Goal: Contribute content: Contribute content

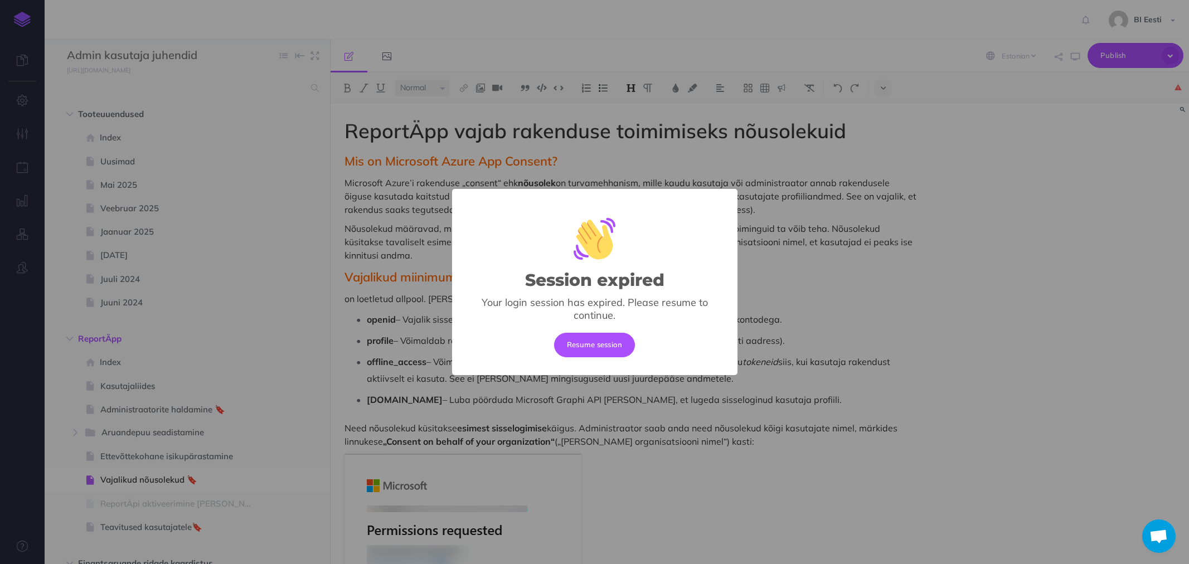
select select "et"
select select "null"
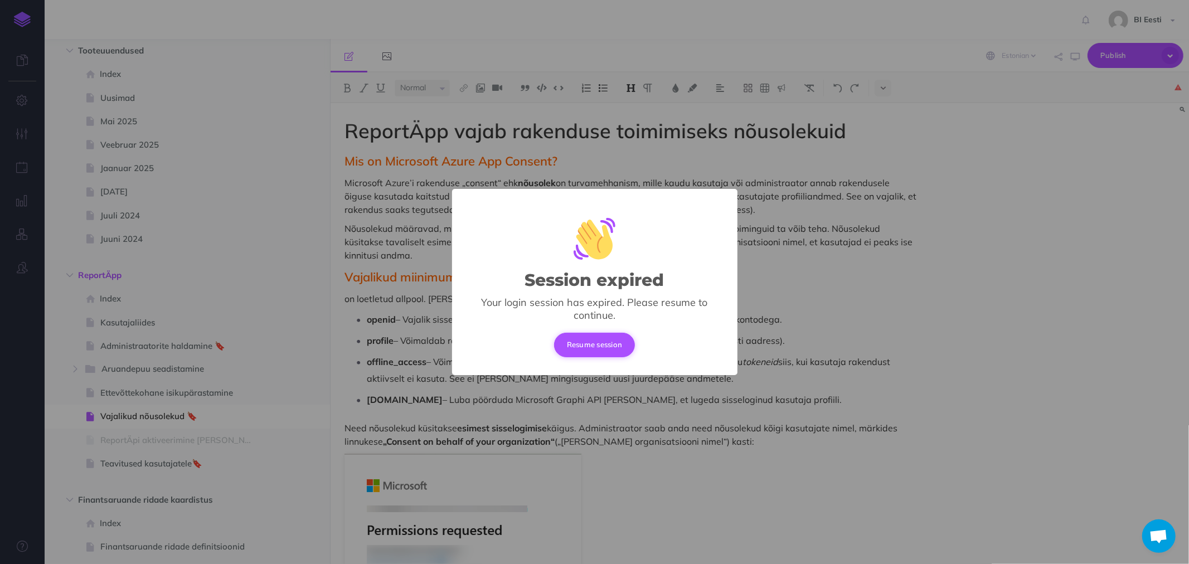
click at [587, 341] on button "Resume session" at bounding box center [594, 345] width 81 height 25
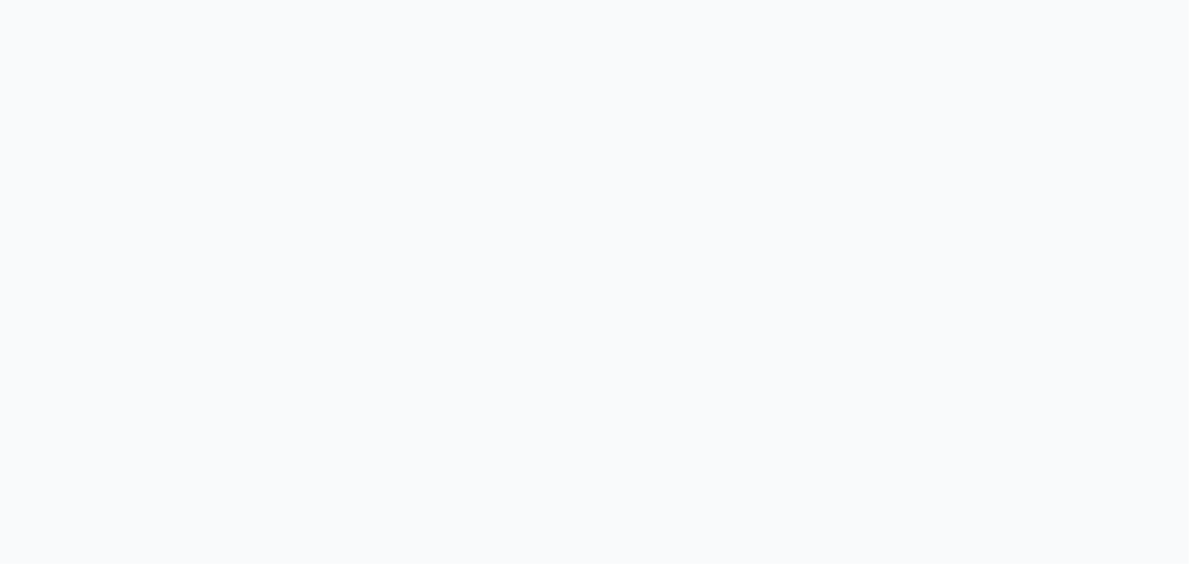
select select "et"
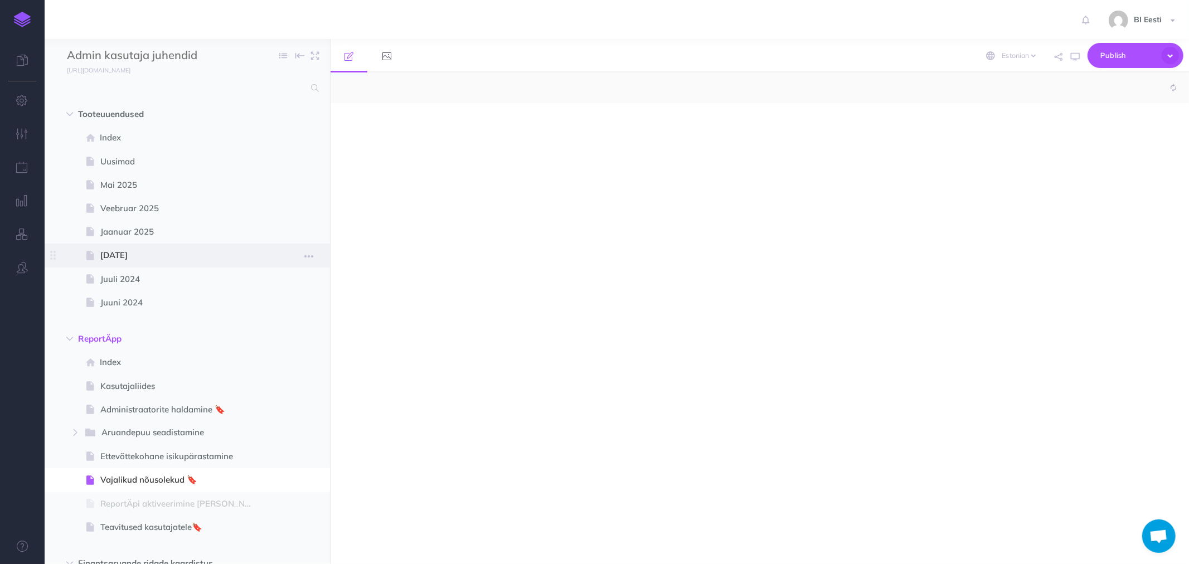
select select "null"
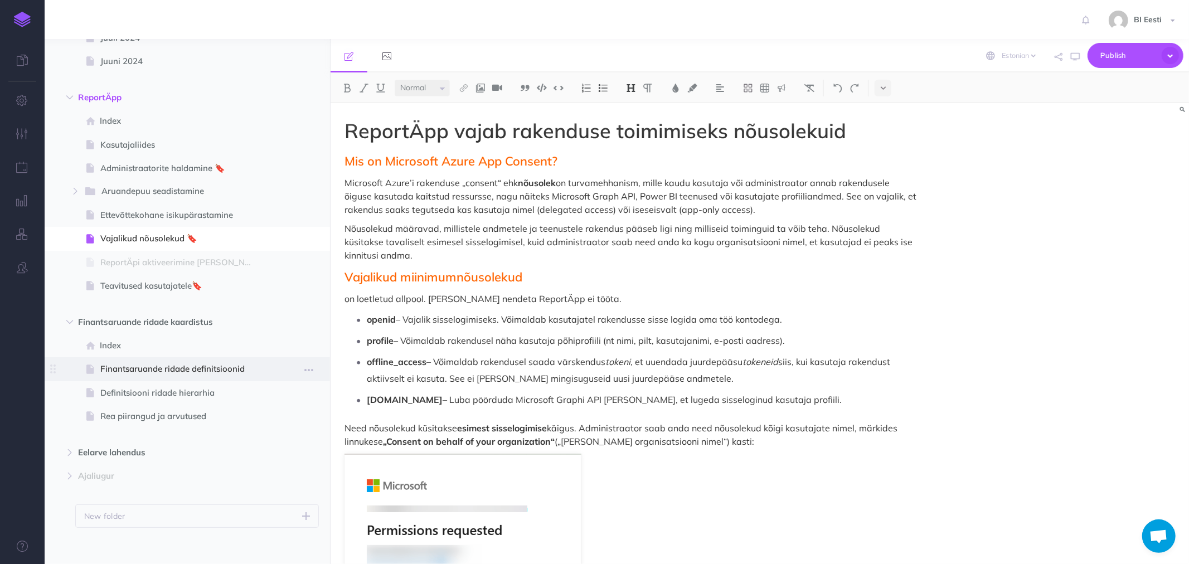
scroll to position [249, 0]
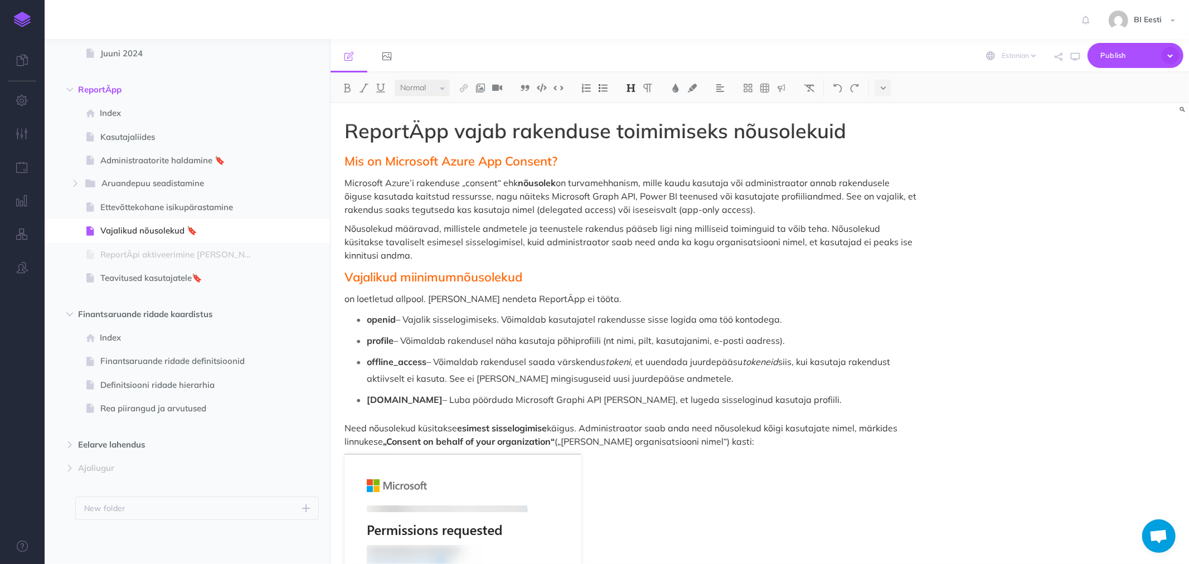
click at [31, 23] on link at bounding box center [22, 19] width 45 height 39
click at [113, 113] on span "Index" at bounding box center [181, 112] width 163 height 13
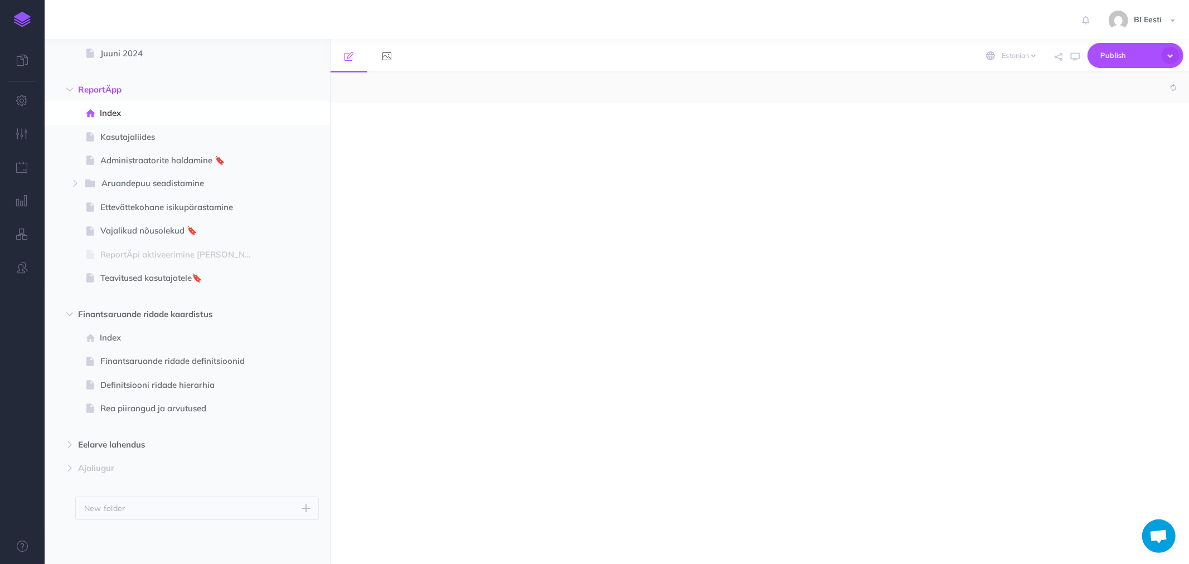
select select "null"
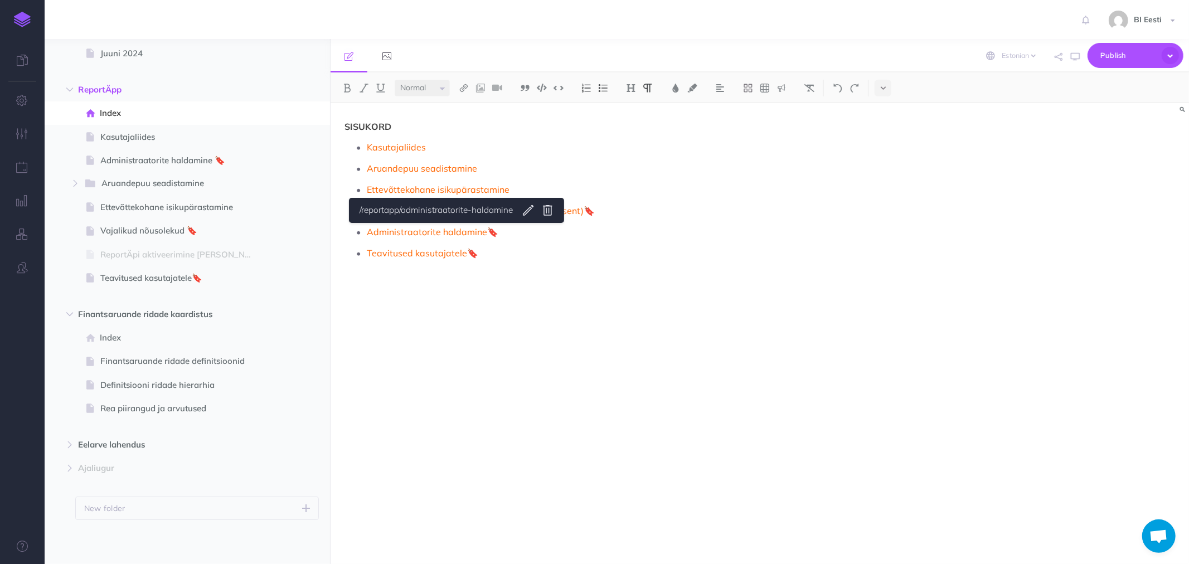
drag, startPoint x: 522, startPoint y: 258, endPoint x: 435, endPoint y: 219, distance: 95.6
click at [435, 219] on div "Small Normal Large H1 H2 H3 H4 Block container Inline container /reportapp/admi…" at bounding box center [760, 318] width 858 height 492
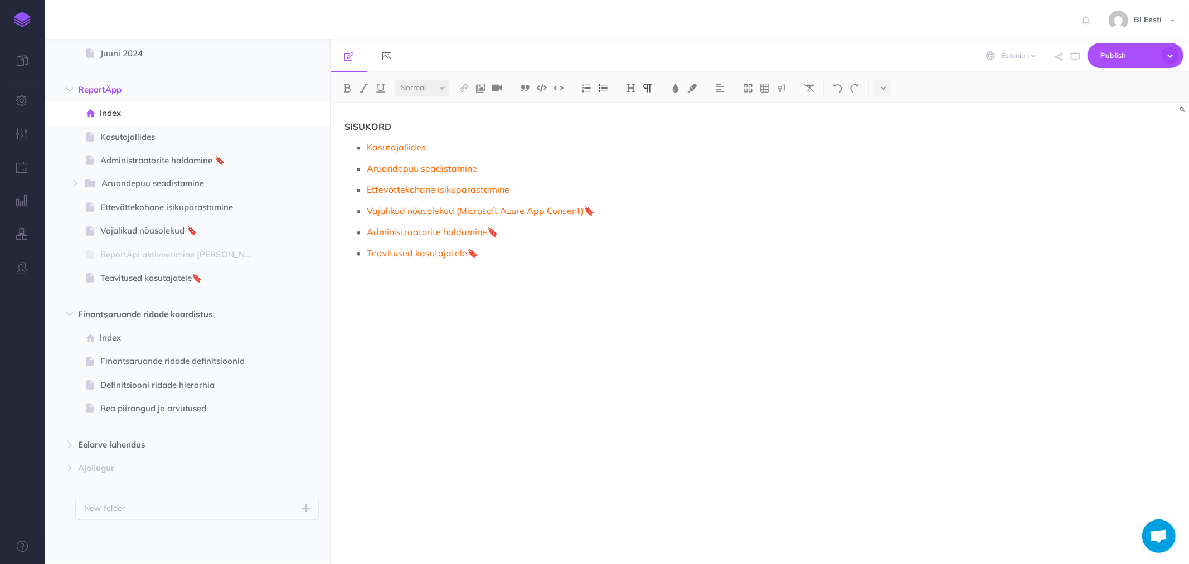
click at [606, 280] on p at bounding box center [630, 281] width 573 height 13
click at [305, 157] on icon "button" at bounding box center [308, 160] width 9 height 13
click at [258, 235] on link "Settings" at bounding box center [277, 236] width 84 height 18
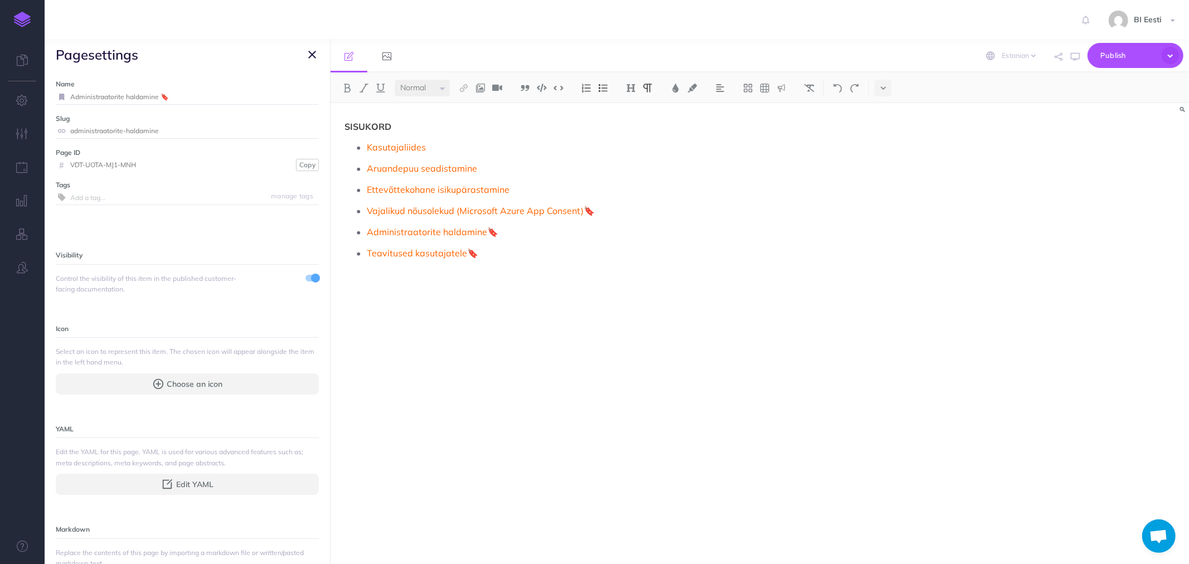
click at [312, 57] on icon "button" at bounding box center [312, 54] width 8 height 13
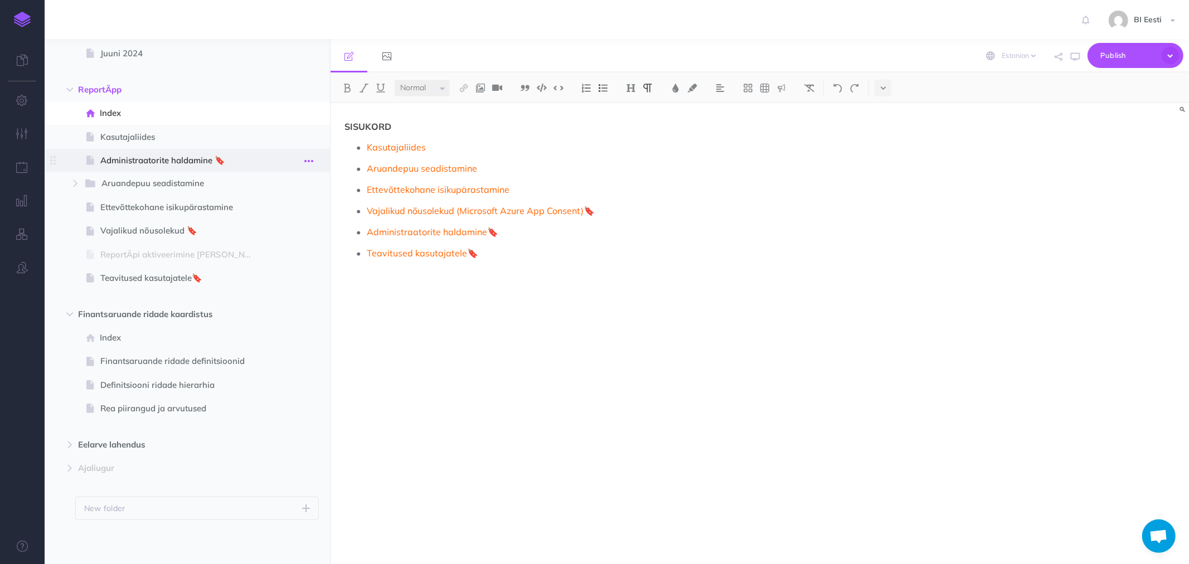
click at [312, 160] on icon "button" at bounding box center [308, 160] width 9 height 13
click at [264, 215] on link "Duplicate" at bounding box center [277, 217] width 84 height 18
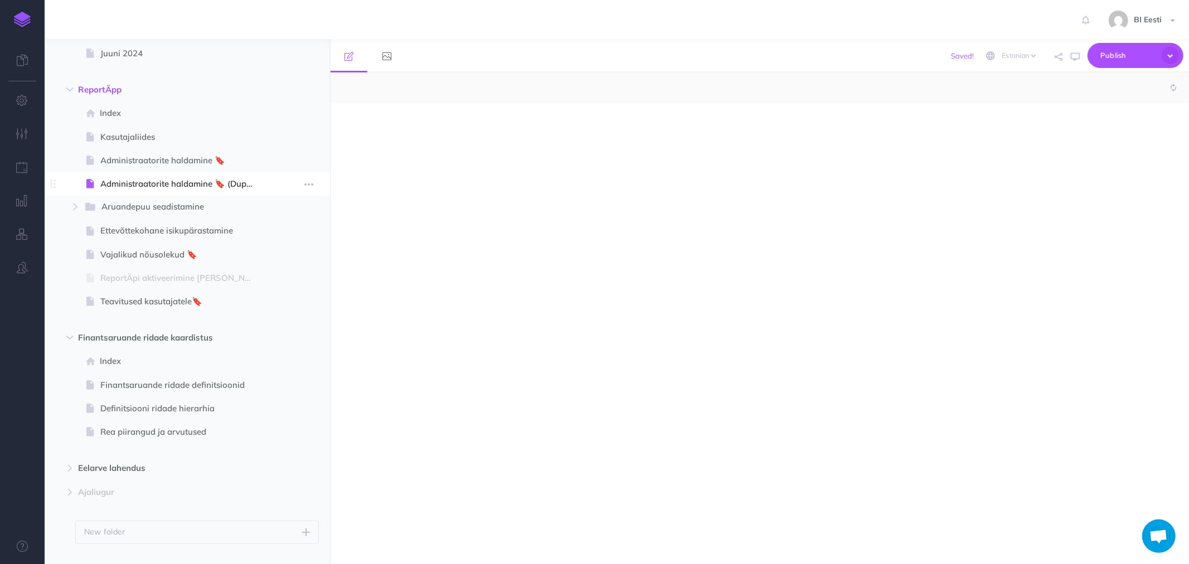
select select "null"
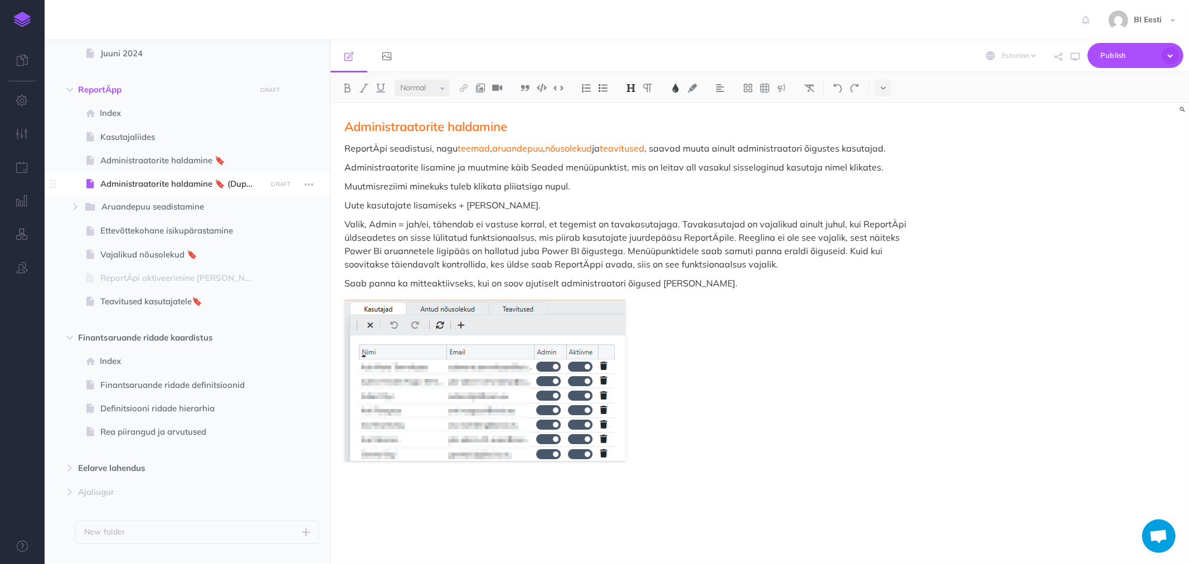
click at [160, 186] on span "Administraatorite haldamine 🔖 (Duplicate)" at bounding box center [173, 183] width 179 height 13
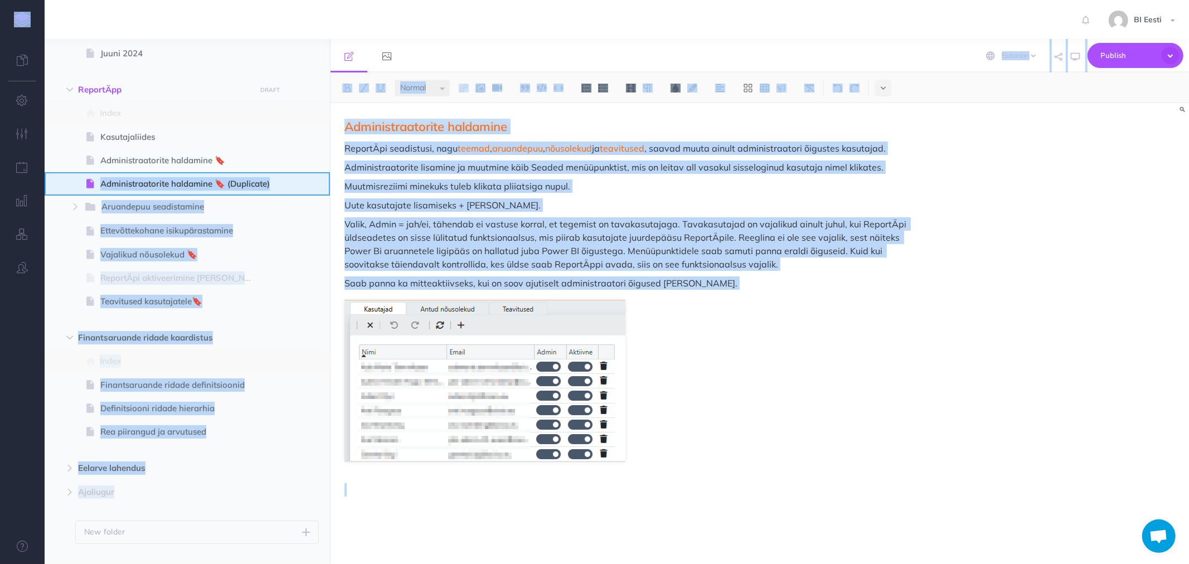
drag, startPoint x: 54, startPoint y: 187, endPoint x: 1347, endPoint y: 249, distance: 1295.1
click at [1188, 249] on html "Toggle Navigation BI Eesti Settings Account Settings Teams BI Support Documenta…" at bounding box center [594, 282] width 1189 height 564
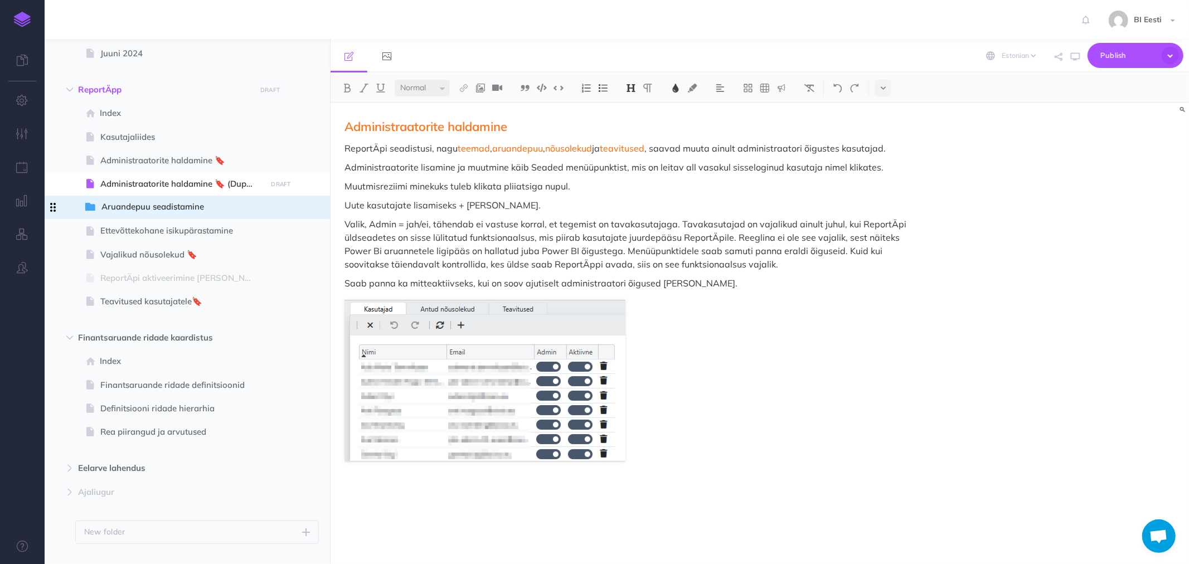
click at [56, 208] on span at bounding box center [53, 207] width 17 height 23
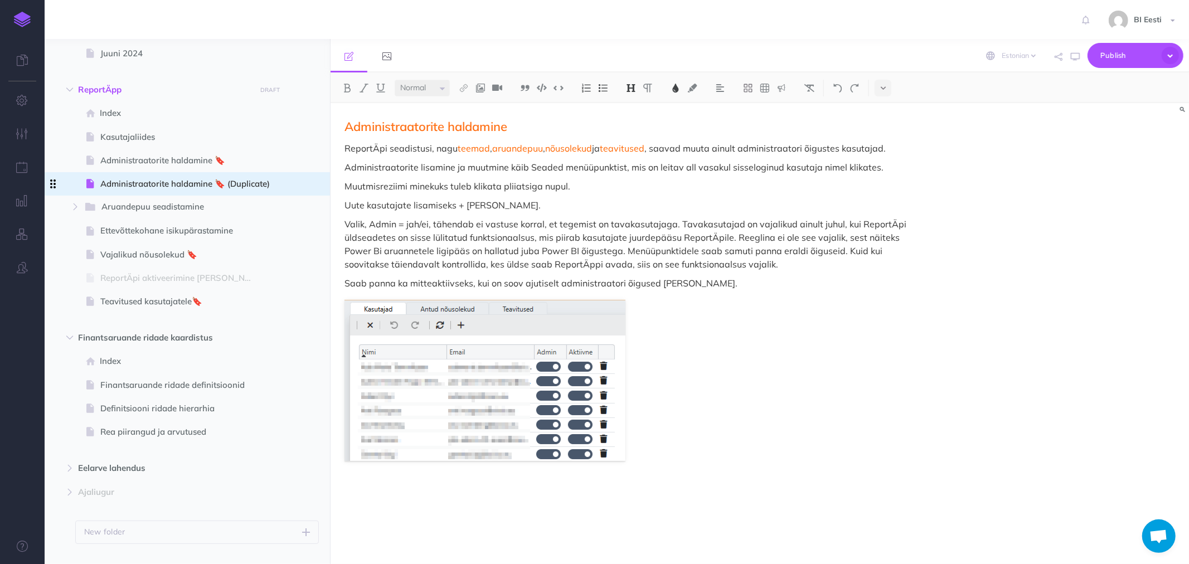
click at [59, 182] on span at bounding box center [53, 183] width 17 height 23
click at [307, 181] on icon "button" at bounding box center [308, 184] width 9 height 13
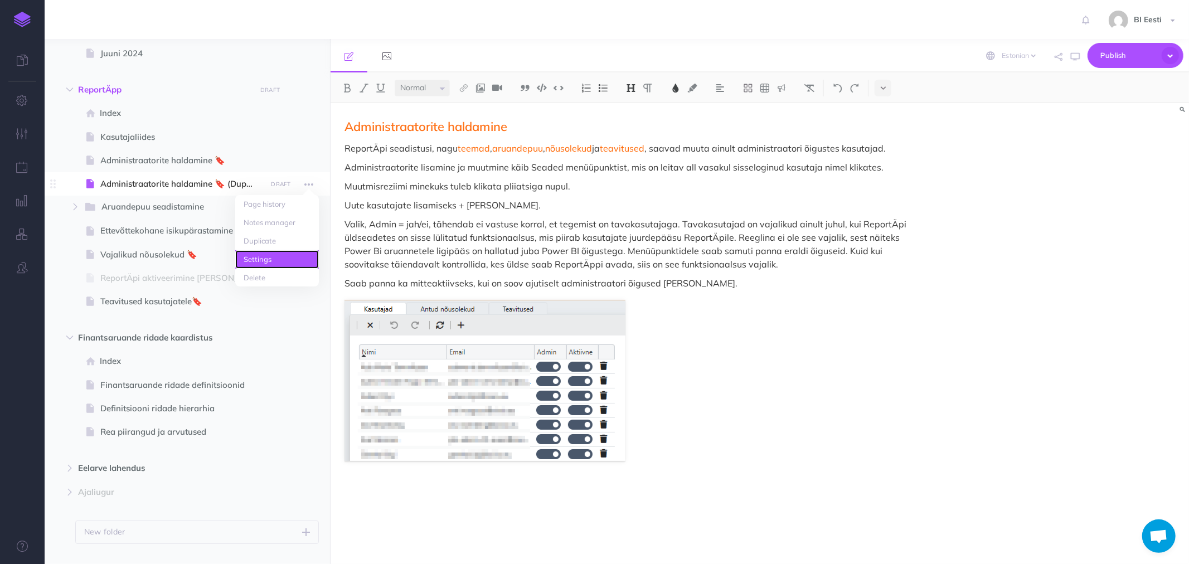
click at [273, 259] on link "Settings" at bounding box center [277, 259] width 84 height 18
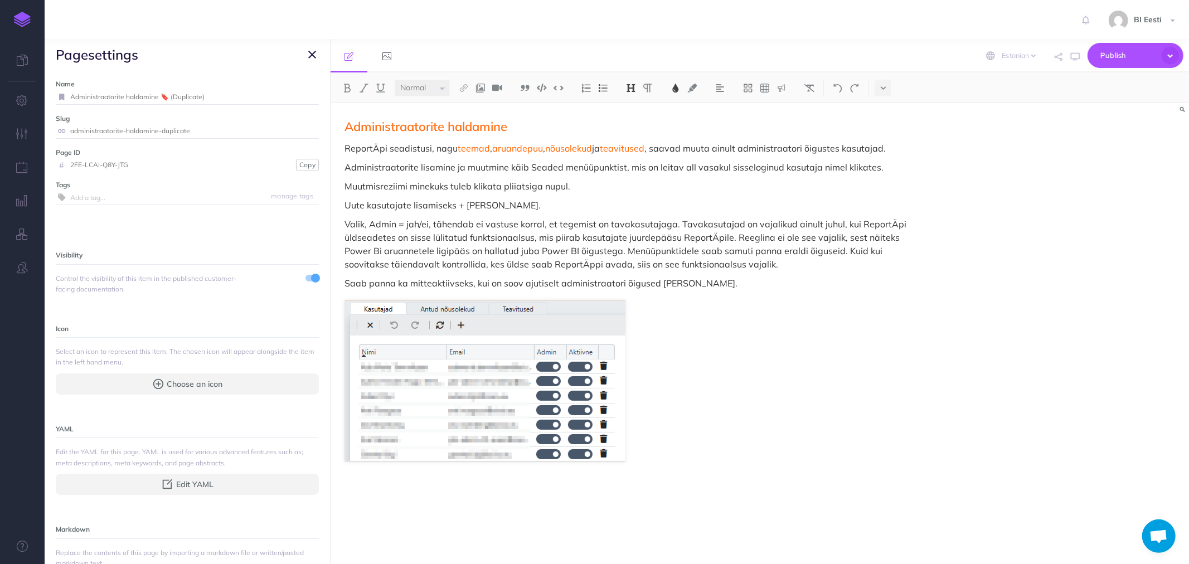
click at [310, 55] on icon "button" at bounding box center [312, 54] width 8 height 13
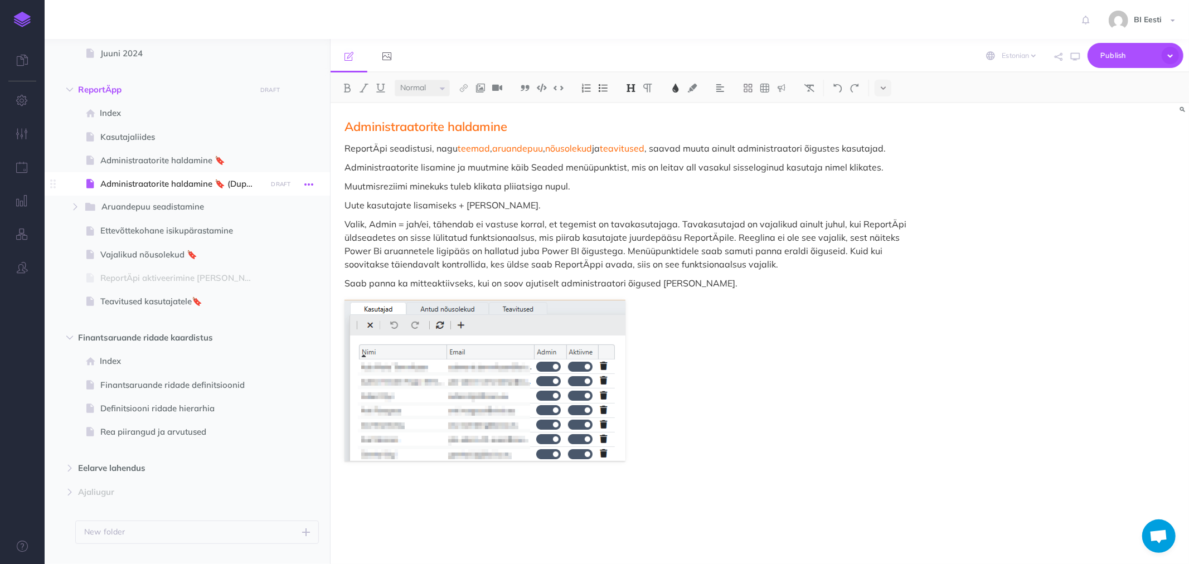
click at [309, 182] on icon "button" at bounding box center [308, 184] width 9 height 13
click at [263, 275] on link "Delete" at bounding box center [277, 278] width 84 height 18
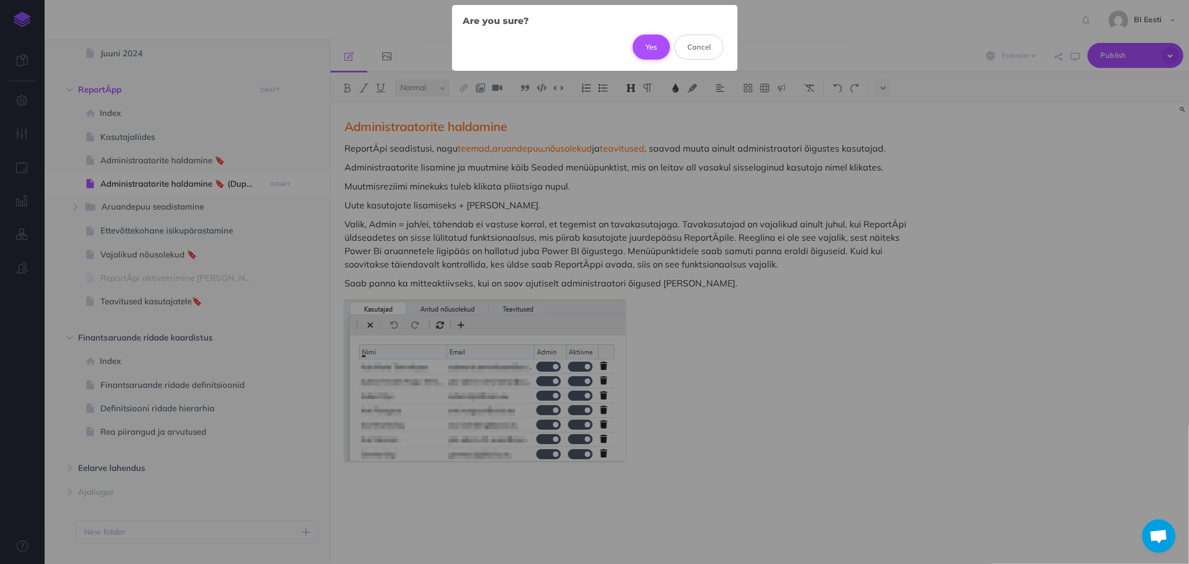
click at [638, 47] on button "Yes" at bounding box center [651, 47] width 37 height 25
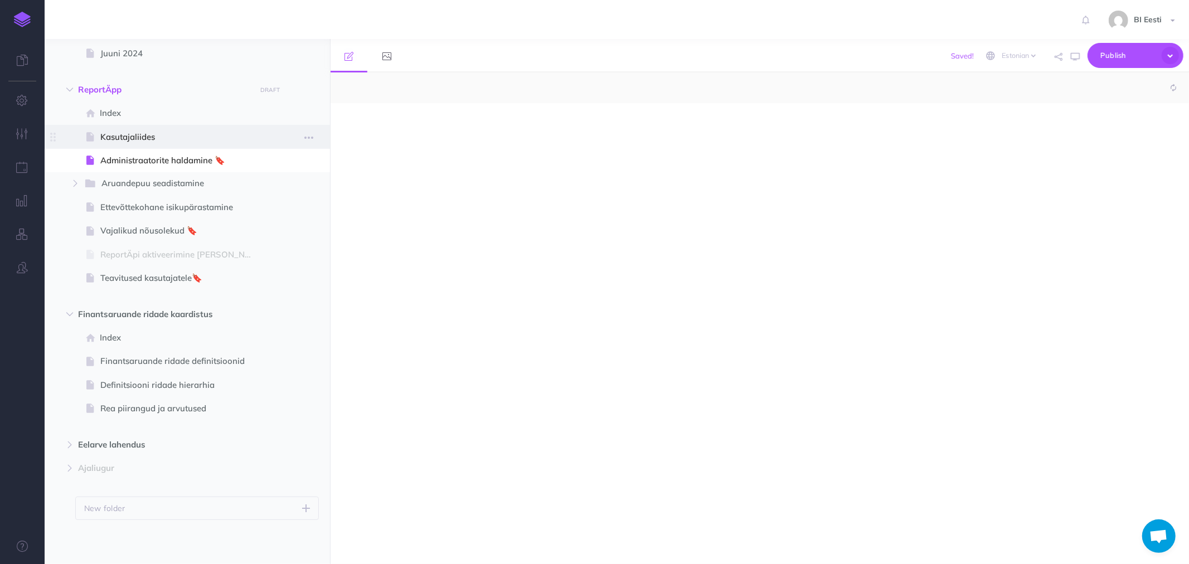
select select "null"
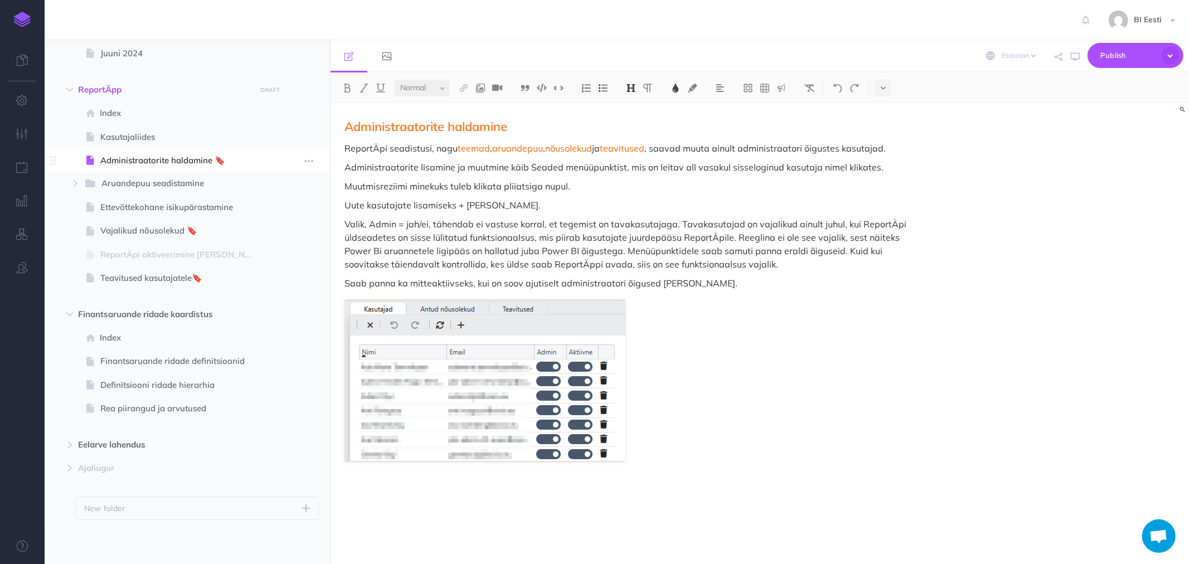
click at [137, 157] on span "Administraatorite haldamine 🔖" at bounding box center [181, 160] width 163 height 13
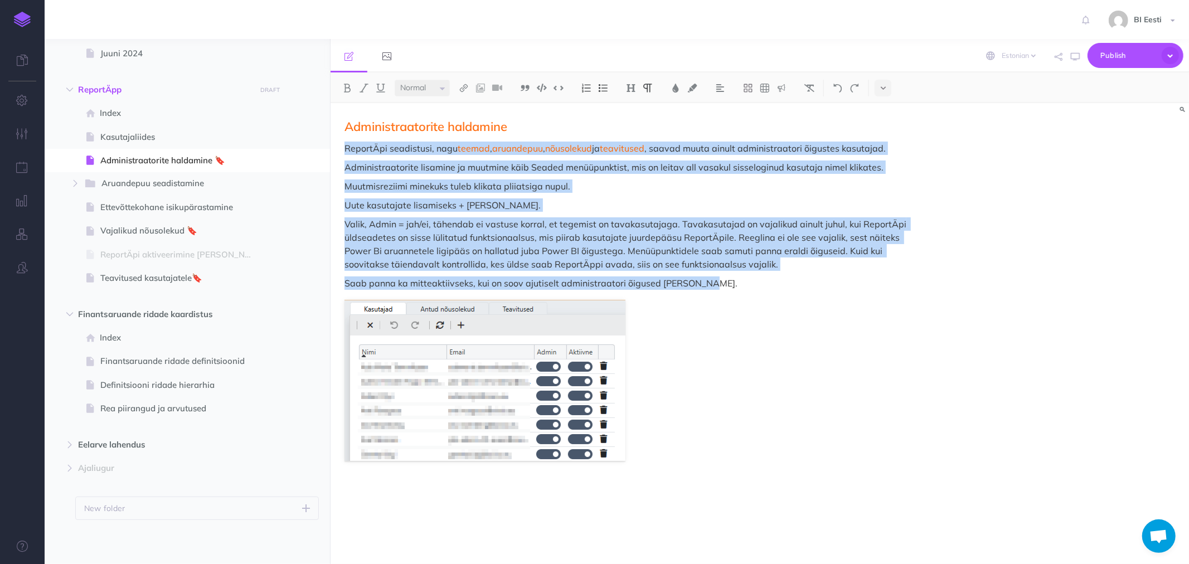
drag, startPoint x: 344, startPoint y: 147, endPoint x: 726, endPoint y: 289, distance: 407.2
click at [726, 289] on div "Administraatorite haldamine ReportÄpi seadistusi, nagu teemad , aruandepuu , nõ…" at bounding box center [631, 328] width 601 height 450
copy div "ReportÄpi seadistusi, nagu teemad , aruandepuu , nõusolekud ja teavitused , saa…"
drag, startPoint x: 346, startPoint y: 125, endPoint x: 736, endPoint y: 280, distance: 420.1
click at [736, 280] on div "Administraatorite haldamine ReportÄpi seadistusi, nagu teemad , aruandepuu , nõ…" at bounding box center [631, 328] width 601 height 450
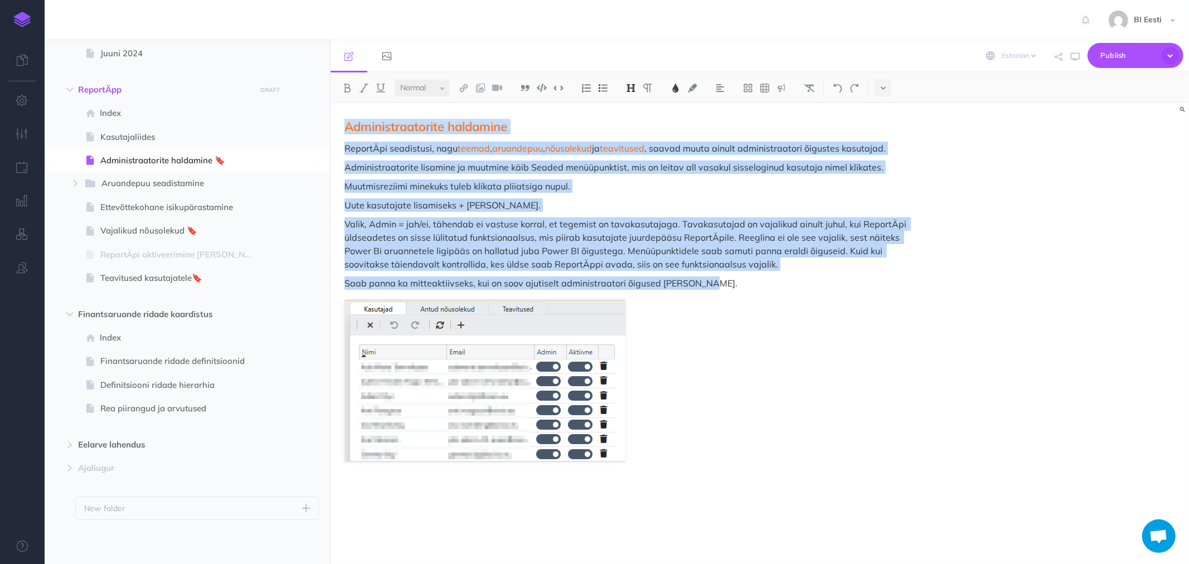
copy div "Administraatorite haldamine ReportÄpi seadistusi, nagu teemad , aruandepuu , nõ…"
click at [460, 123] on span "Administraatorite haldamine" at bounding box center [425, 127] width 163 height 16
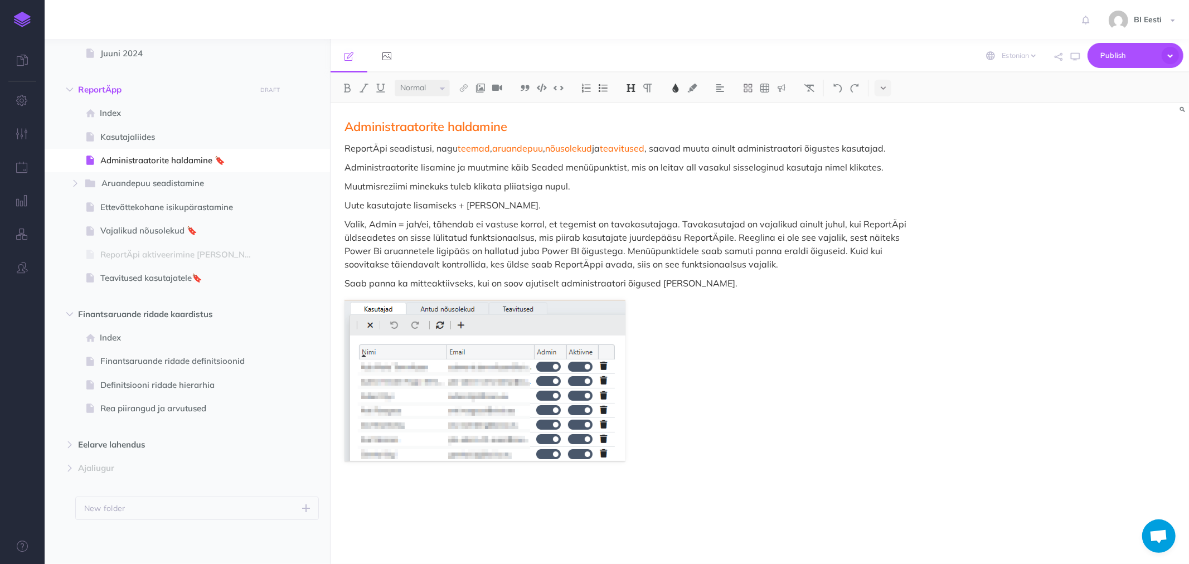
click at [635, 88] on img at bounding box center [631, 88] width 10 height 9
click at [492, 399] on img at bounding box center [484, 380] width 281 height 161
click at [674, 282] on p "Saab panna ka mitteaktiivseks, kui on soov ajutiselt administraatori õigused [P…" at bounding box center [630, 282] width 573 height 13
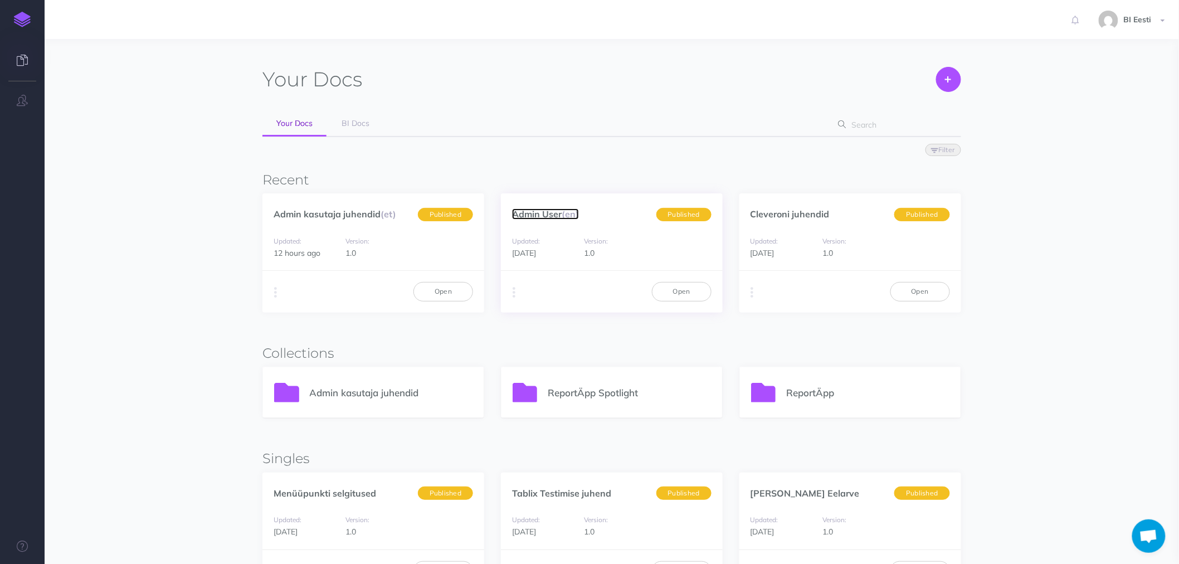
click at [544, 215] on link "Admin User (en)" at bounding box center [545, 213] width 67 height 11
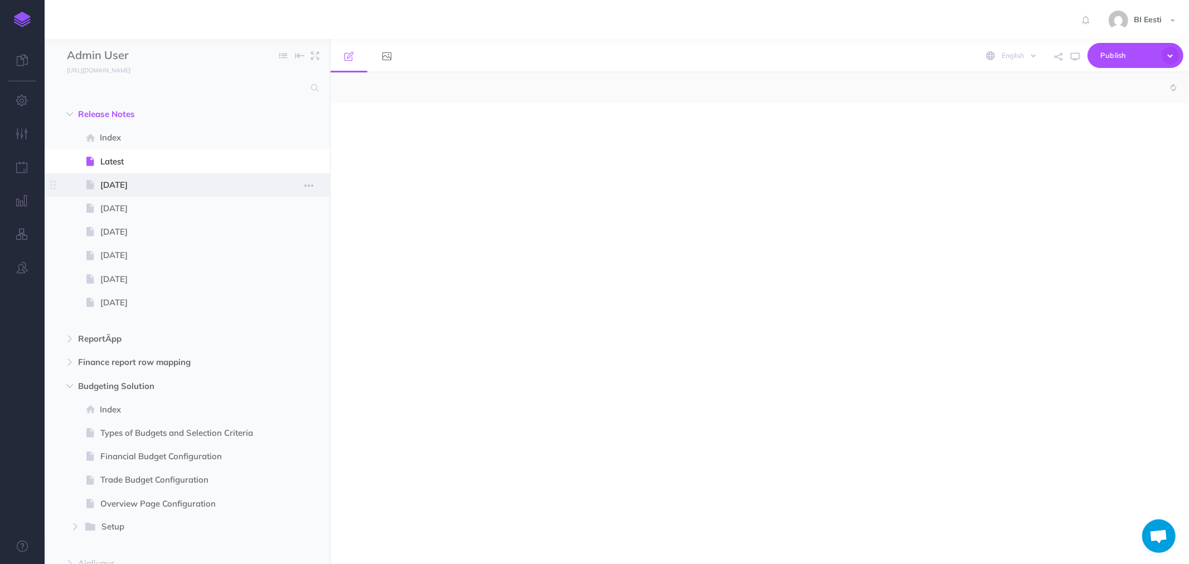
select select "null"
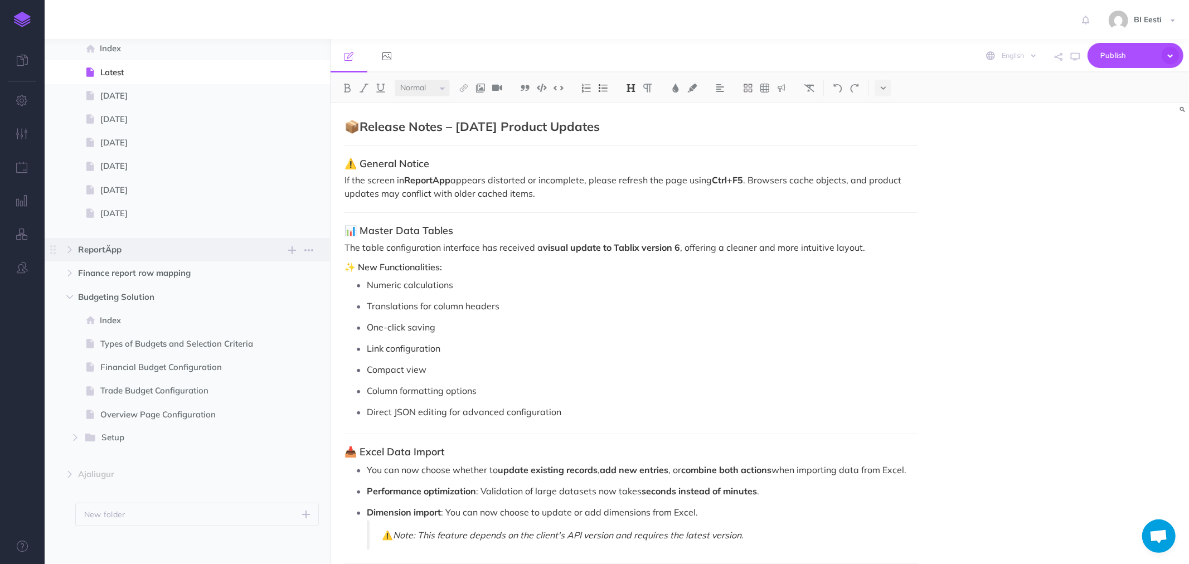
scroll to position [96, 0]
click at [72, 242] on icon "button" at bounding box center [69, 243] width 7 height 7
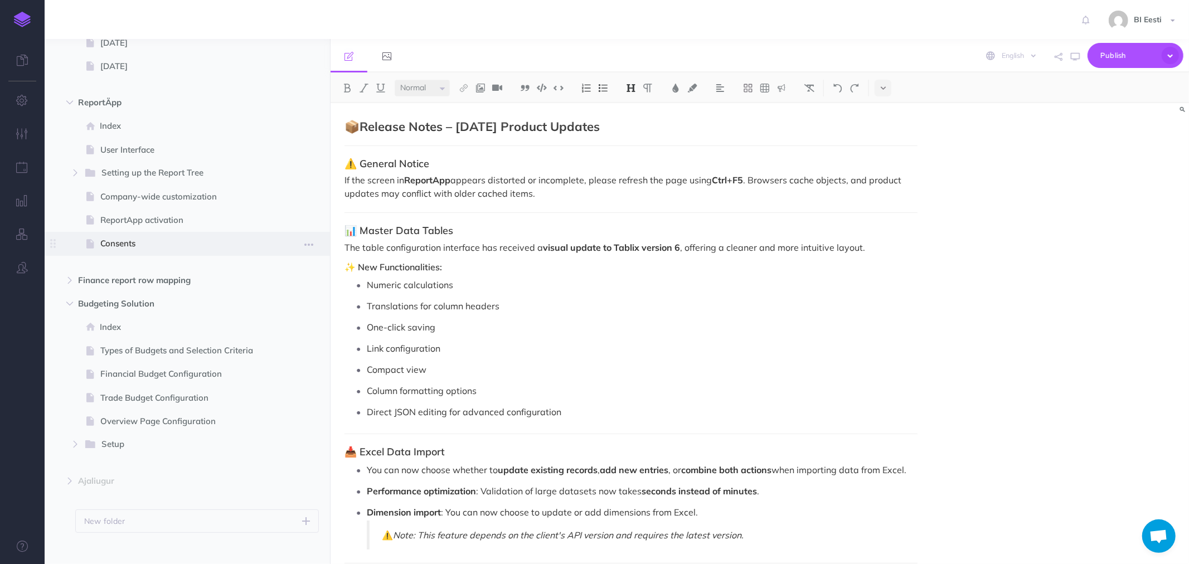
scroll to position [249, 0]
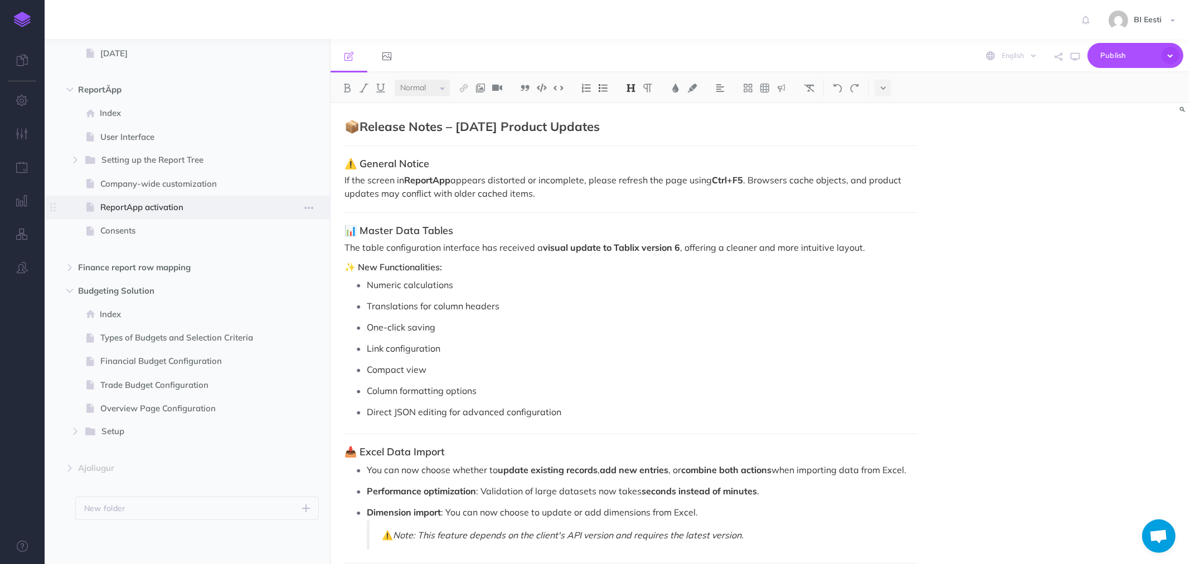
click at [145, 204] on span "ReportApp activation" at bounding box center [181, 207] width 163 height 13
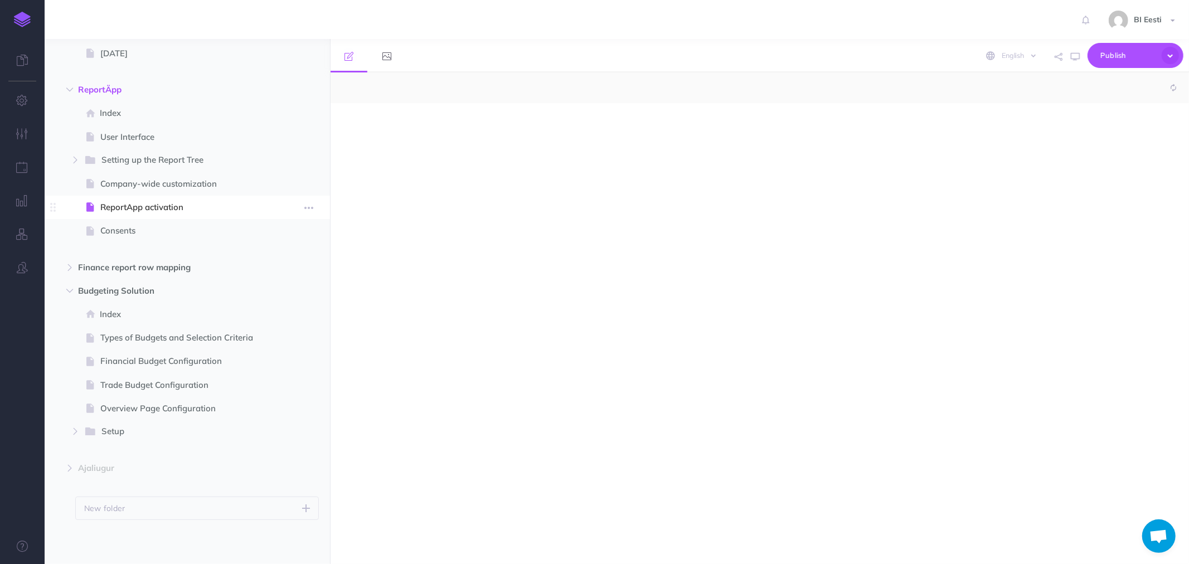
select select "null"
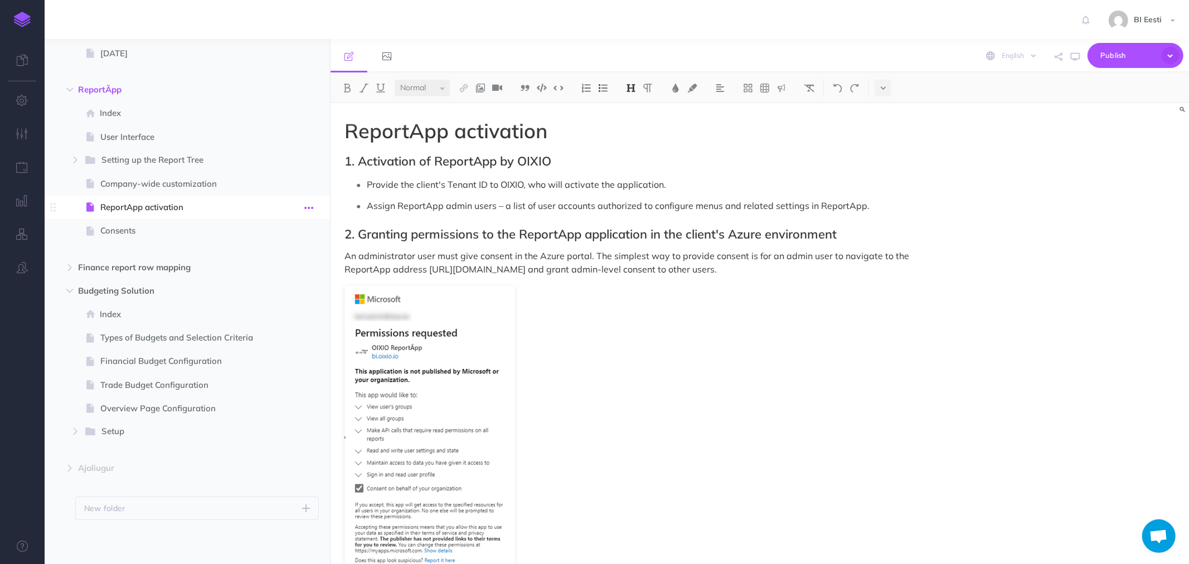
click at [309, 205] on icon "button" at bounding box center [308, 207] width 9 height 13
click at [262, 281] on link "Settings" at bounding box center [277, 283] width 84 height 18
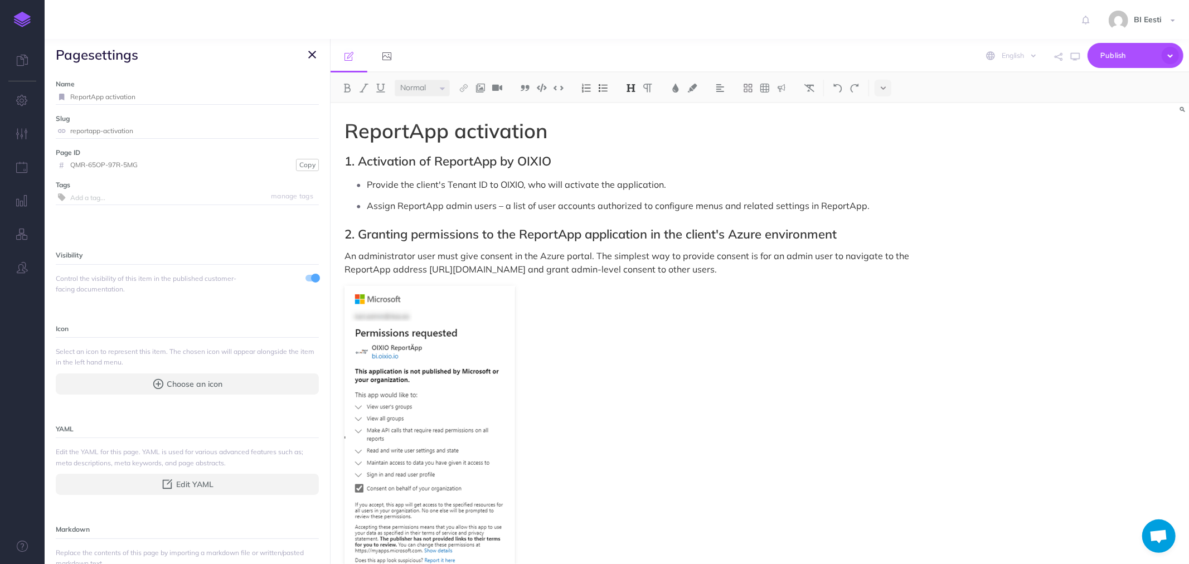
click at [311, 280] on span at bounding box center [315, 278] width 9 height 9
click at [309, 51] on icon "button" at bounding box center [312, 54] width 8 height 13
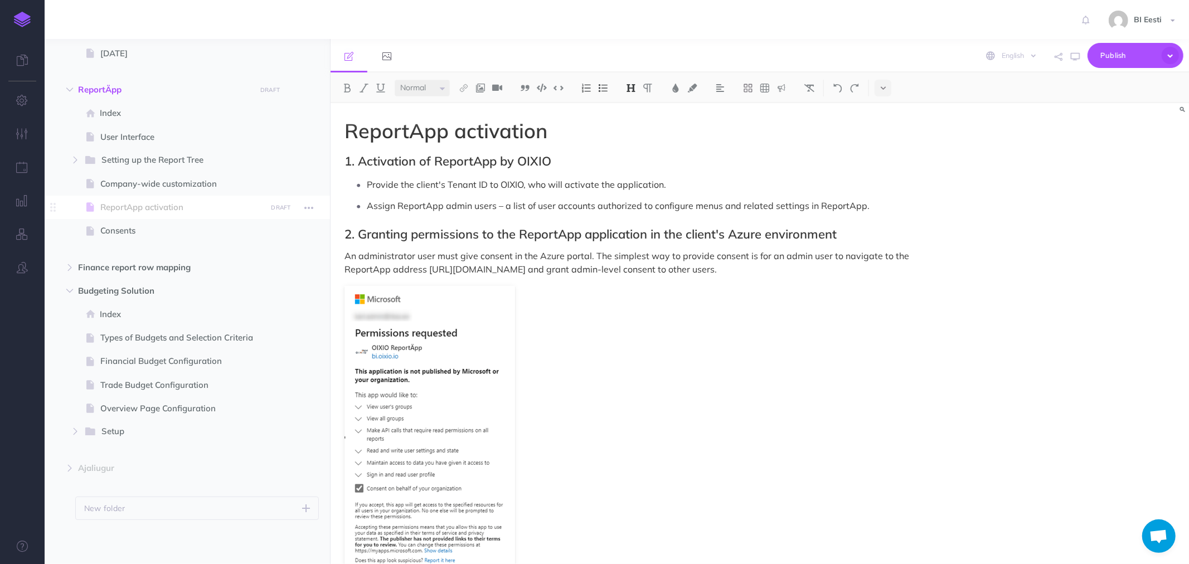
drag, startPoint x: 152, startPoint y: 203, endPoint x: 135, endPoint y: 207, distance: 17.2
click at [135, 207] on span "ReportApp activation" at bounding box center [181, 207] width 163 height 13
click at [312, 207] on icon "button" at bounding box center [308, 207] width 9 height 13
click at [158, 208] on span "ReportApp activation" at bounding box center [181, 207] width 163 height 13
click at [127, 113] on span "Index" at bounding box center [181, 112] width 163 height 13
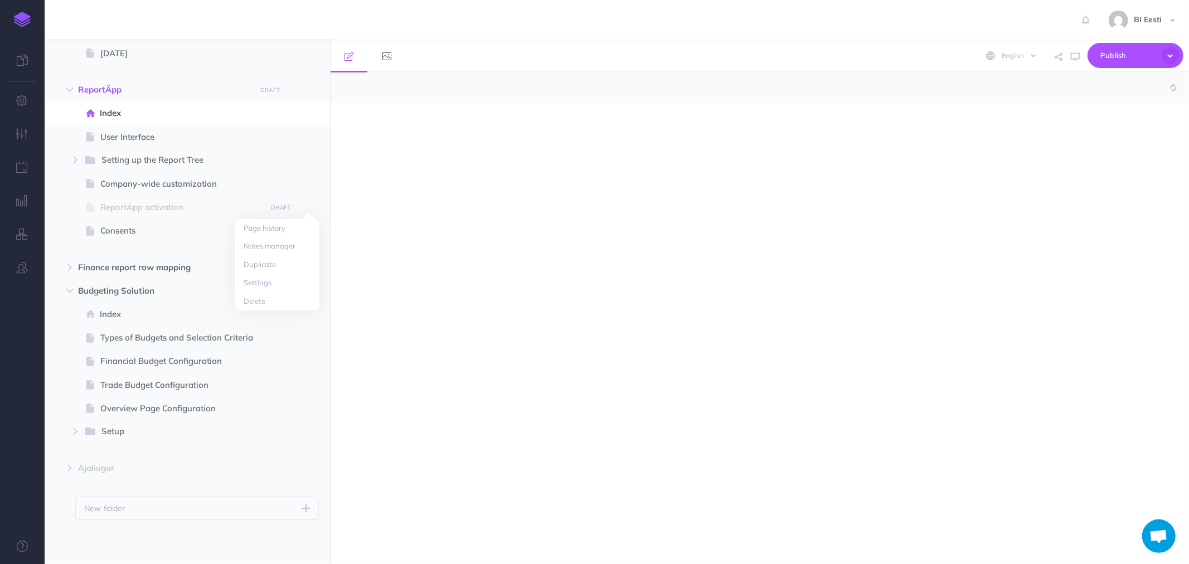
select select "null"
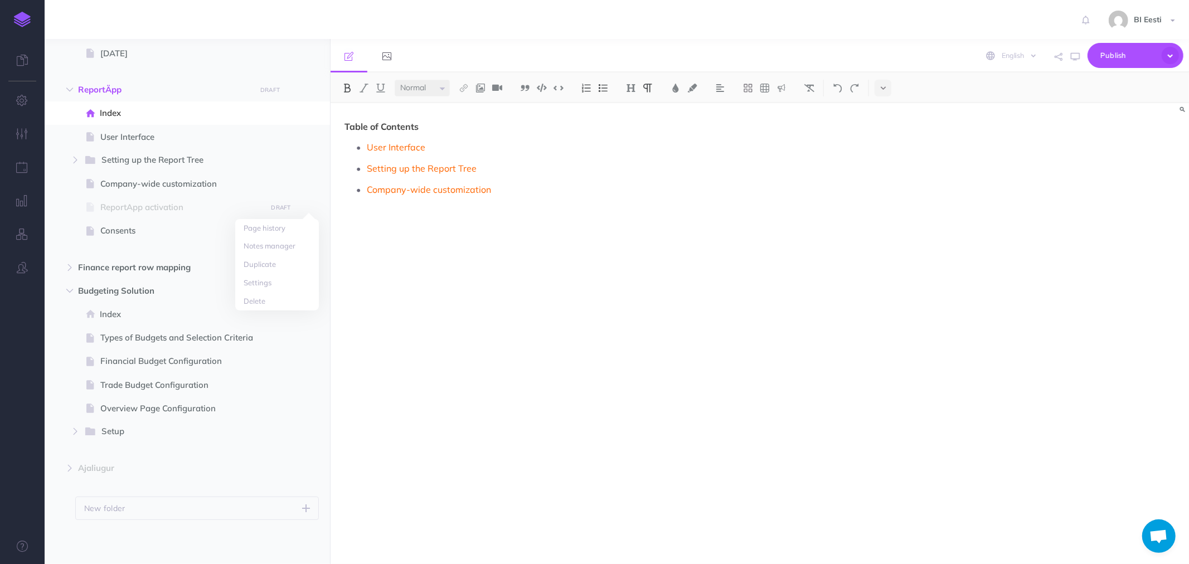
click at [504, 187] on p "Company-wide customization" at bounding box center [642, 189] width 551 height 17
click at [377, 212] on p "MIcrosoft Azure App Consents" at bounding box center [642, 210] width 551 height 17
click at [381, 231] on p at bounding box center [642, 232] width 551 height 17
drag, startPoint x: 493, startPoint y: 211, endPoint x: 365, endPoint y: 212, distance: 127.6
click at [367, 212] on li "Microsoft Azure App Consents" at bounding box center [642, 210] width 551 height 17
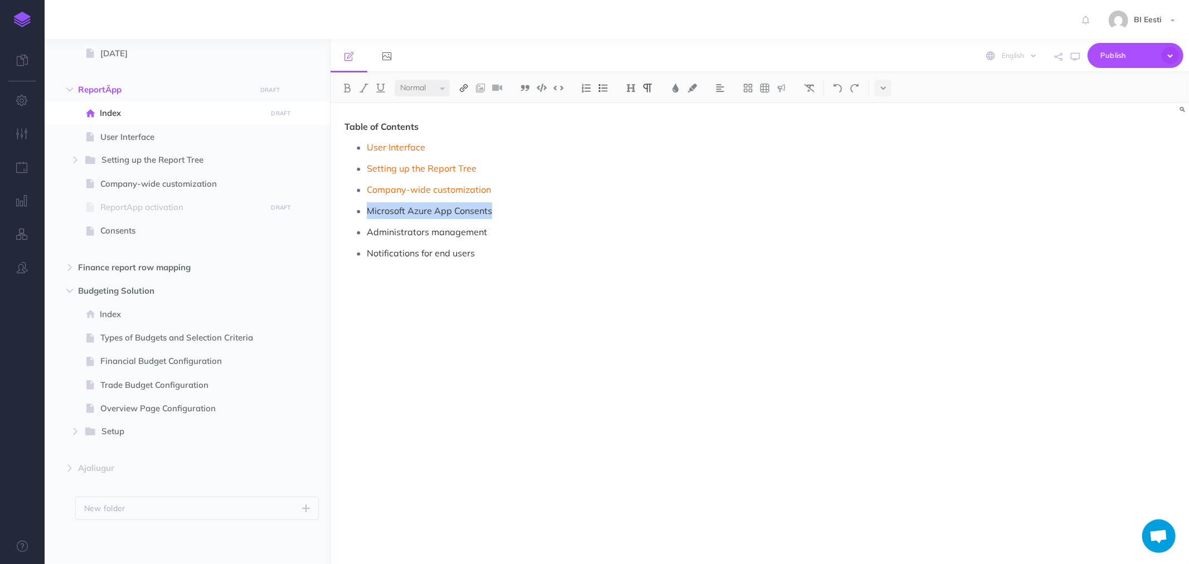
click at [469, 85] on img at bounding box center [464, 88] width 10 height 9
click at [466, 120] on icon at bounding box center [463, 124] width 9 height 8
select select
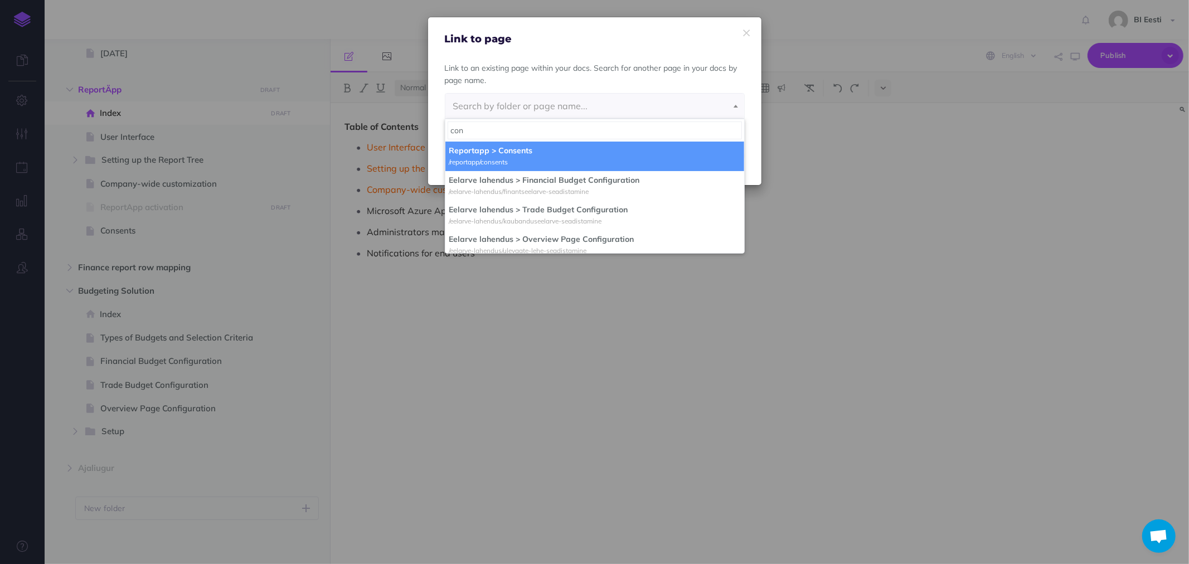
type input "con"
select select "XZT-MQ8Y-L9B-Q99"
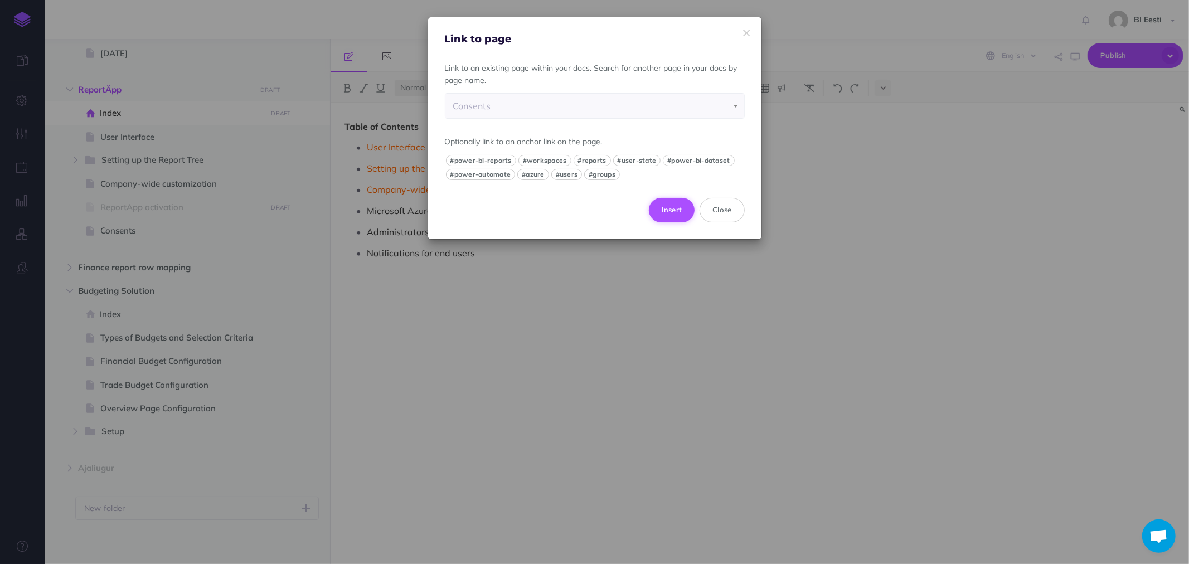
click at [682, 208] on button "Insert" at bounding box center [672, 210] width 46 height 25
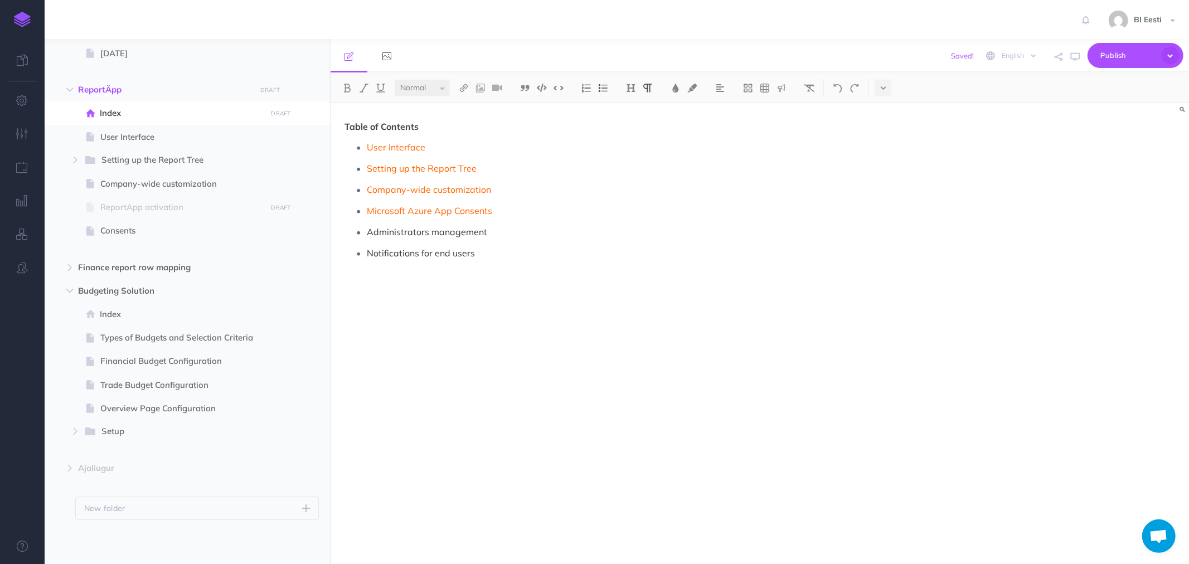
click at [421, 235] on p "Administrators management" at bounding box center [642, 232] width 551 height 17
click at [293, 88] on icon "button" at bounding box center [292, 90] width 8 height 13
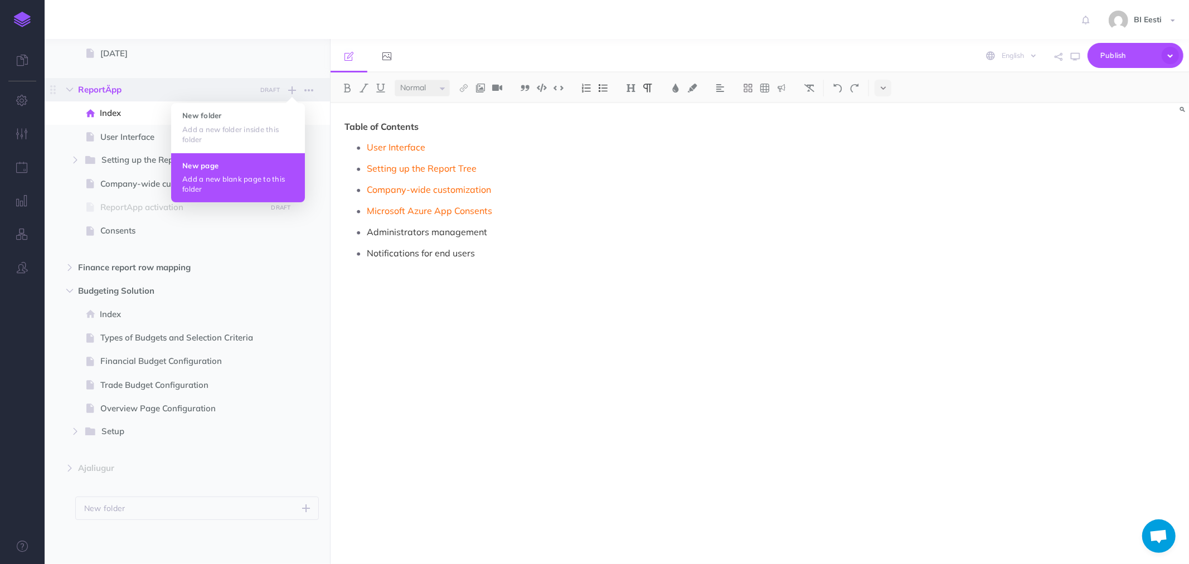
click at [225, 171] on button "New page Add a new blank page to this folder" at bounding box center [238, 178] width 134 height 50
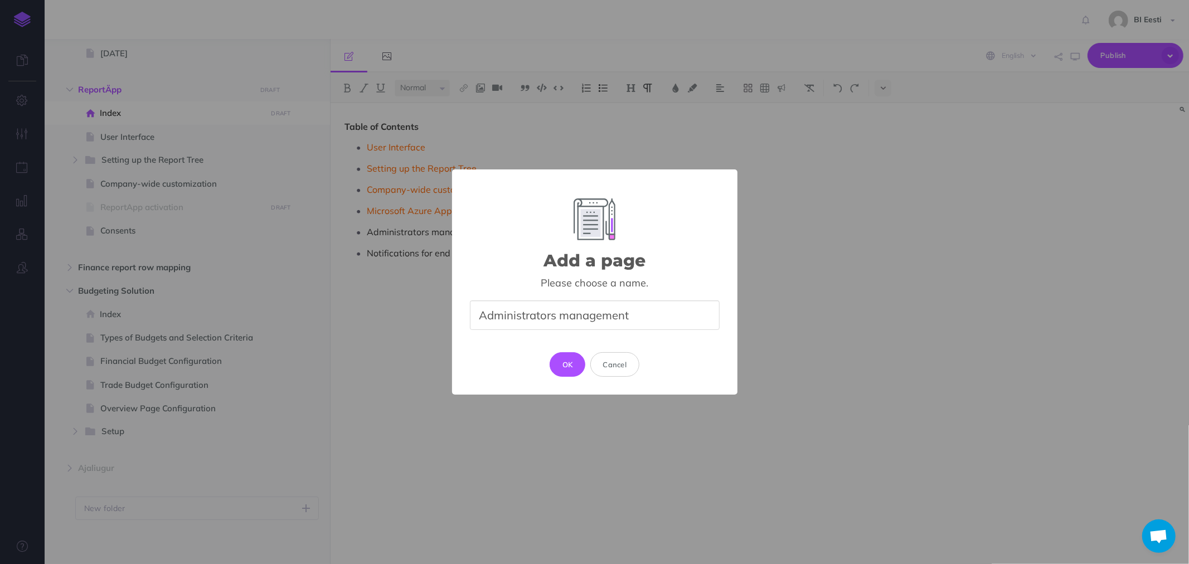
type input "Administrators management"
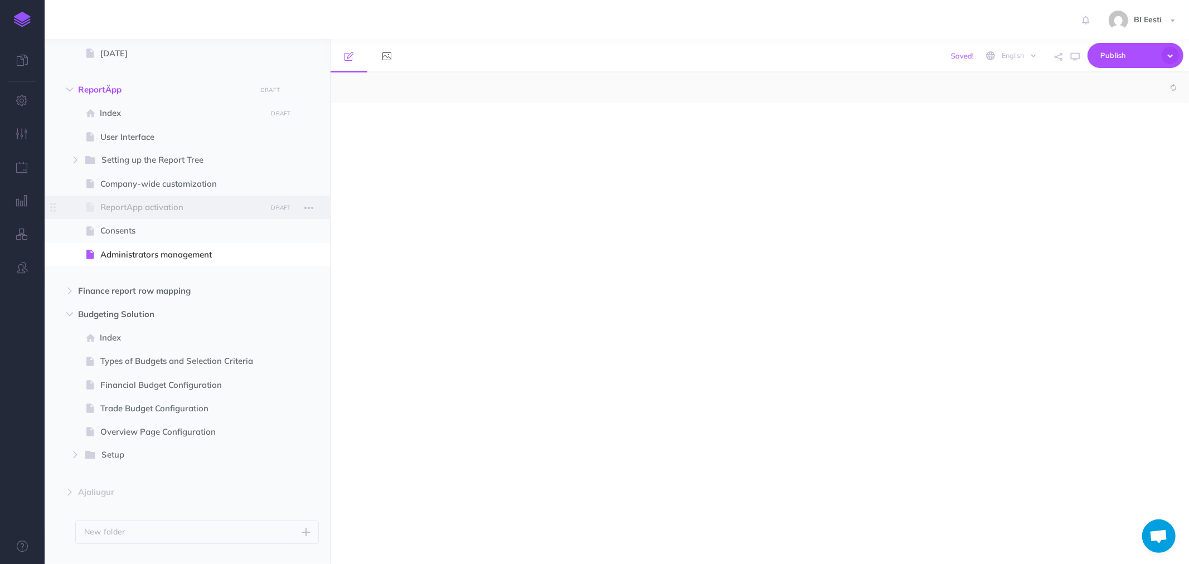
select select "null"
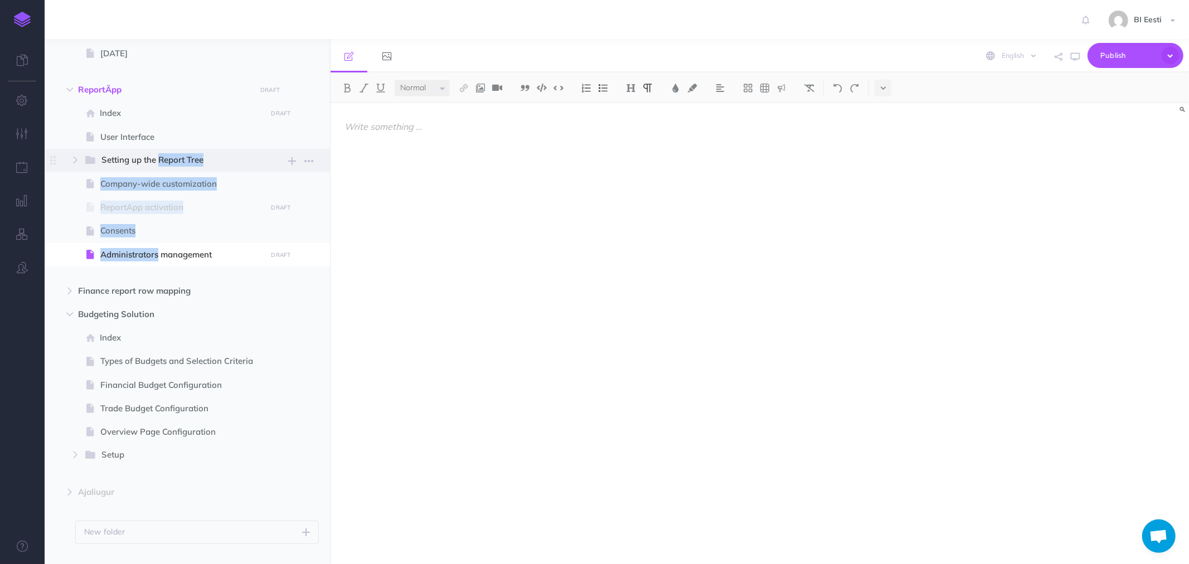
drag, startPoint x: 136, startPoint y: 254, endPoint x: 137, endPoint y: 157, distance: 96.4
click at [137, 157] on ul "Index DRAFT Publish these changes Nevermind Publish Page history Notes manager …" at bounding box center [197, 185] width 244 height 169
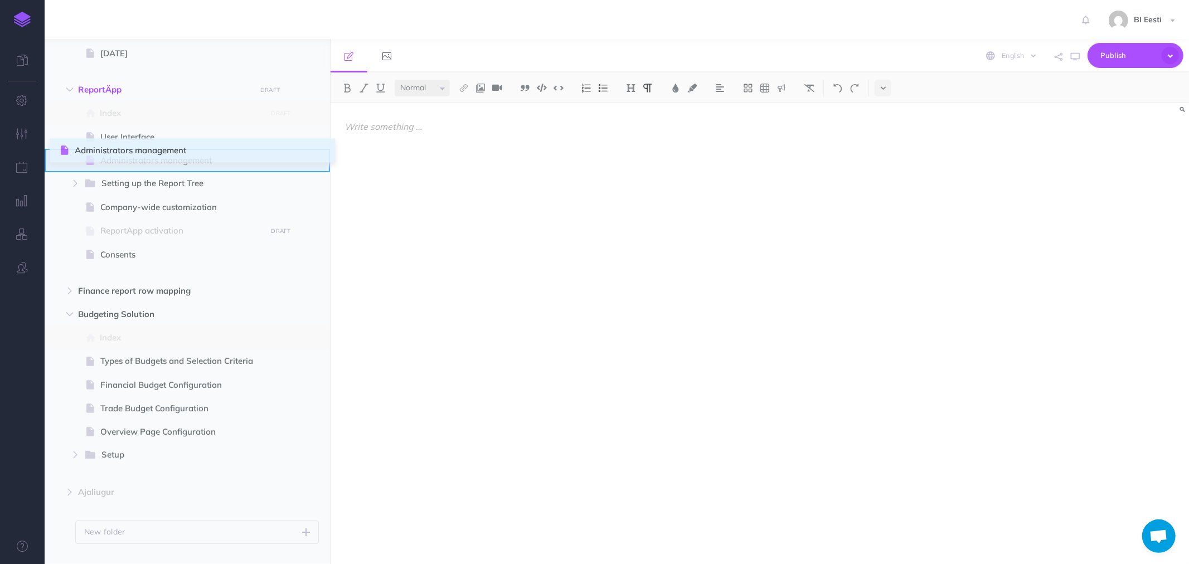
drag, startPoint x: 54, startPoint y: 255, endPoint x: 62, endPoint y: 152, distance: 103.4
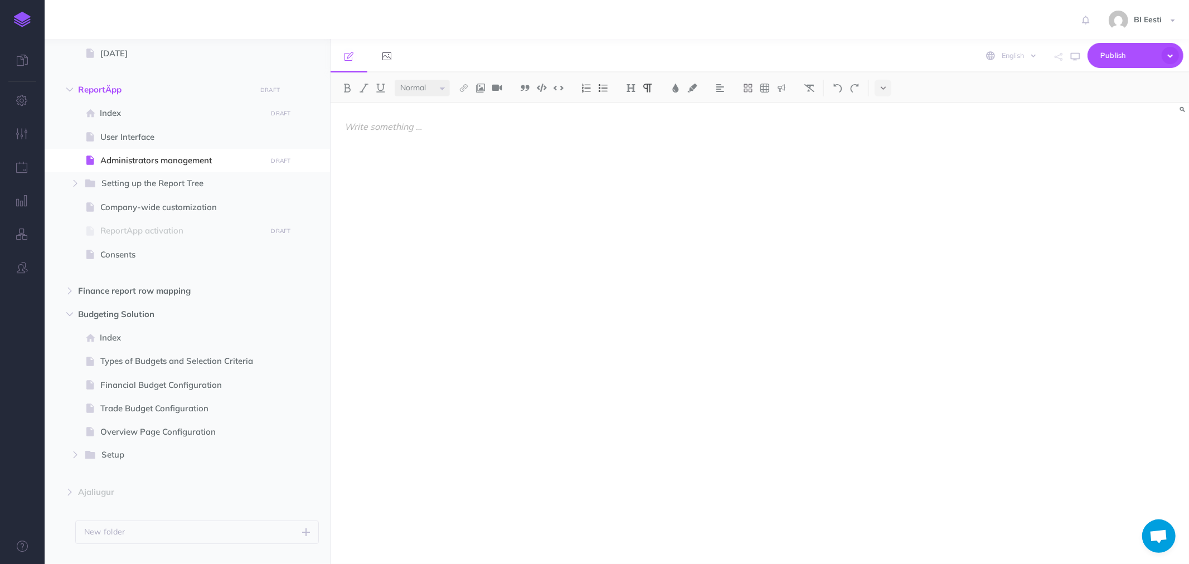
click at [521, 291] on div at bounding box center [631, 328] width 601 height 450
click at [307, 158] on icon "button" at bounding box center [308, 160] width 9 height 13
click at [275, 234] on link "Settings" at bounding box center [277, 236] width 84 height 18
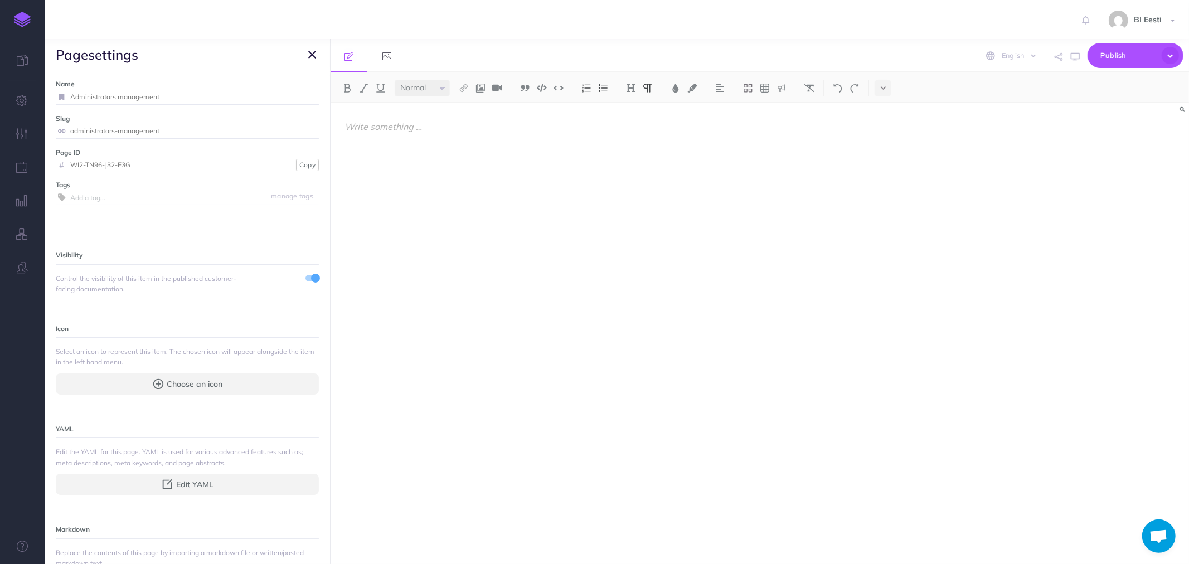
click at [178, 97] on input "Administrators management" at bounding box center [194, 97] width 249 height 14
click at [166, 95] on input "Administrators management" at bounding box center [181, 97] width 222 height 14
type input "Administrators management 🔖"
click at [298, 96] on small "Save" at bounding box center [305, 97] width 14 height 8
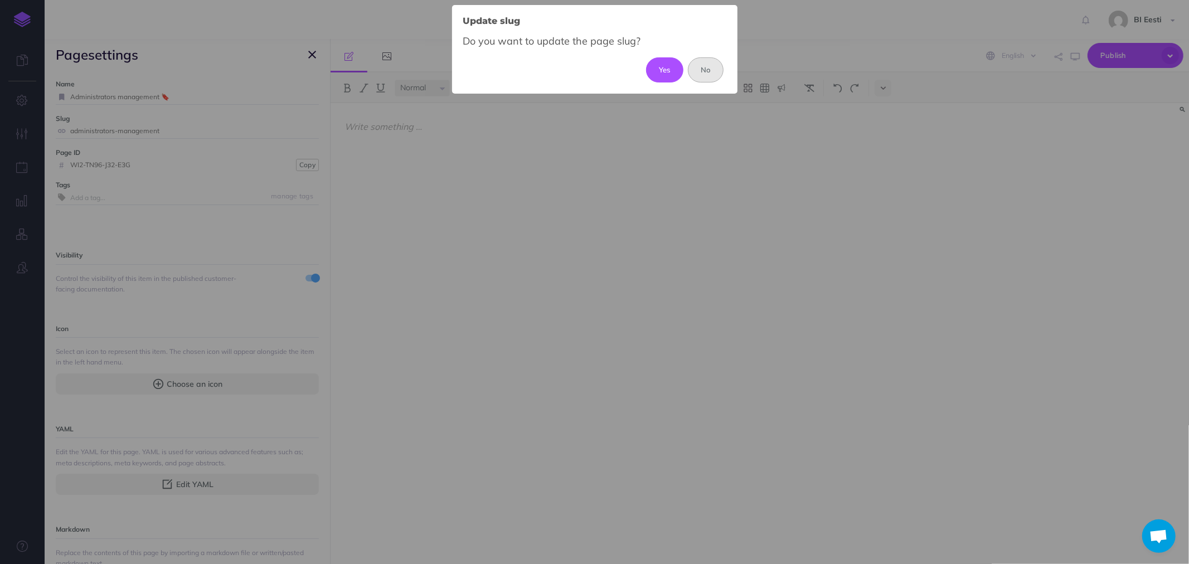
click at [710, 74] on button "No" at bounding box center [706, 69] width 36 height 25
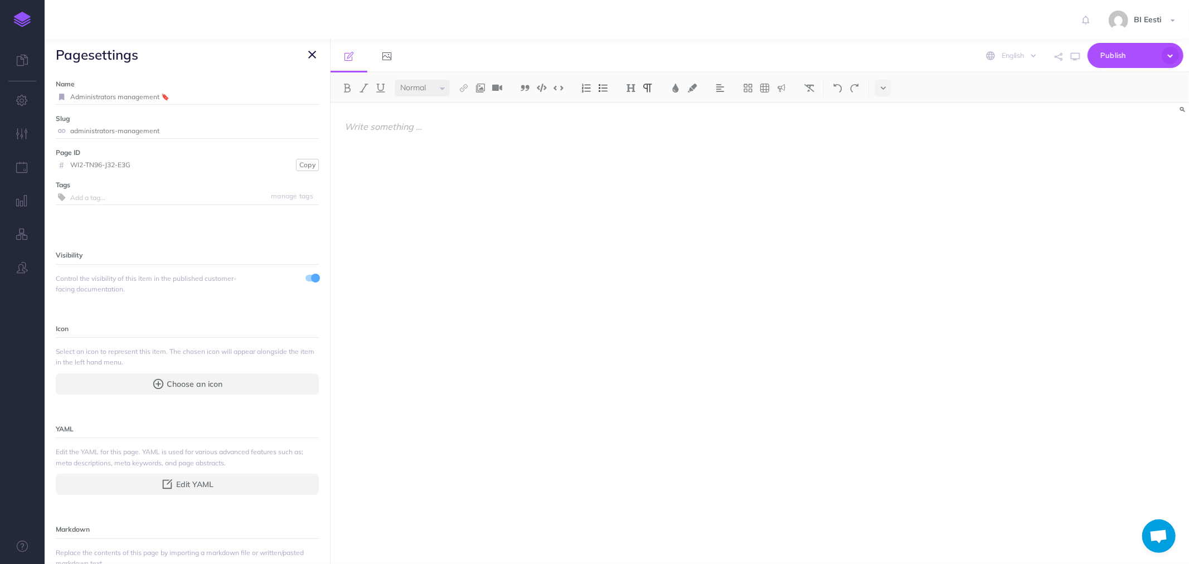
click at [310, 55] on icon "button" at bounding box center [312, 54] width 8 height 13
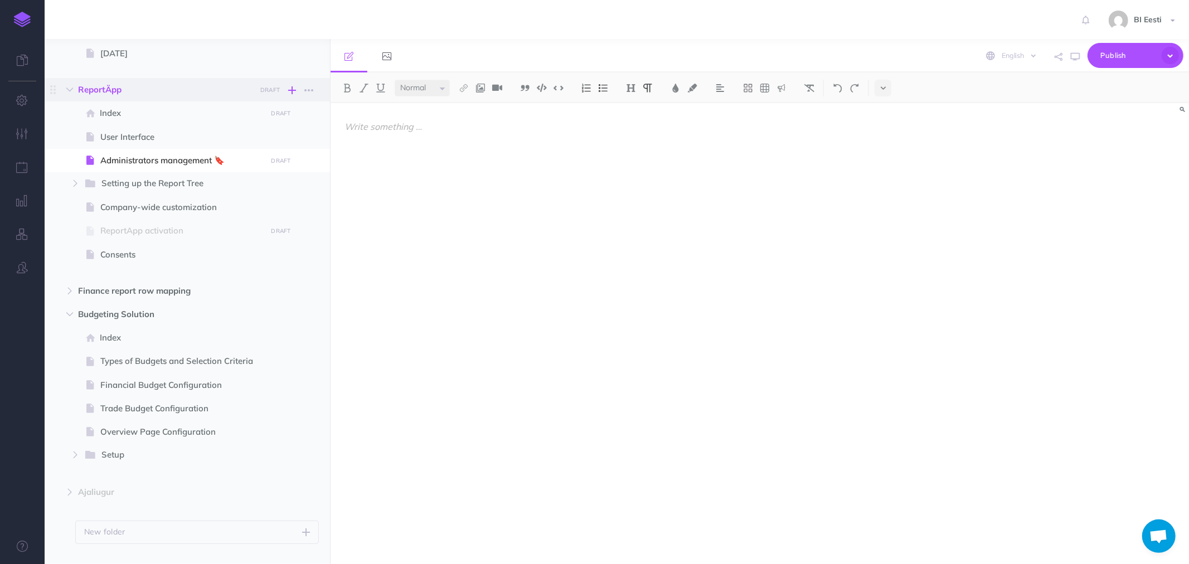
click at [290, 88] on icon "button" at bounding box center [292, 90] width 8 height 13
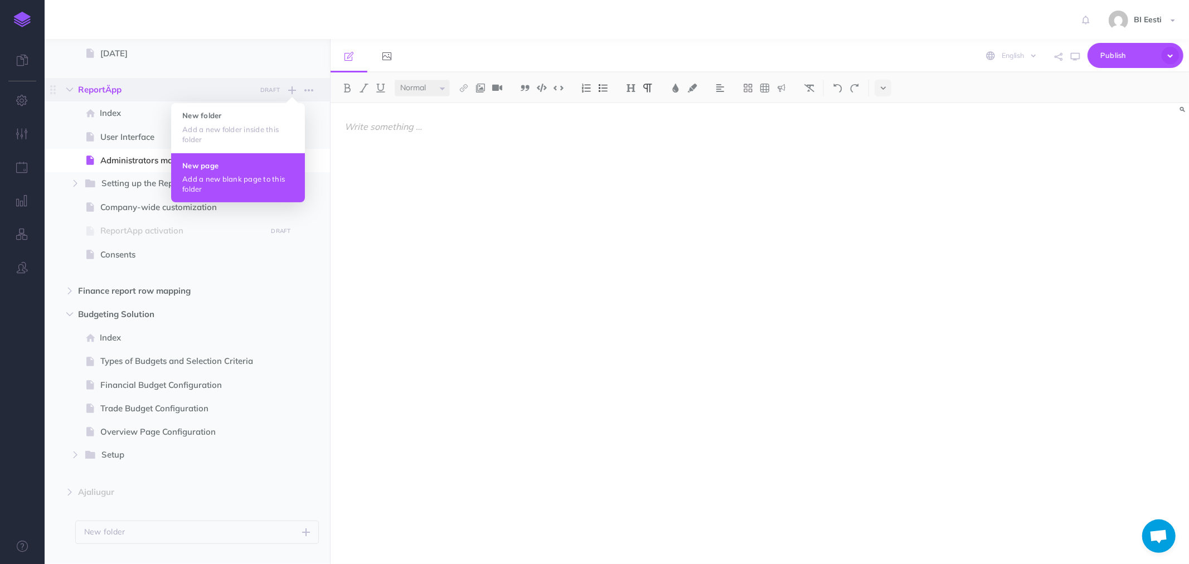
click at [214, 162] on h4 "New page" at bounding box center [237, 166] width 111 height 8
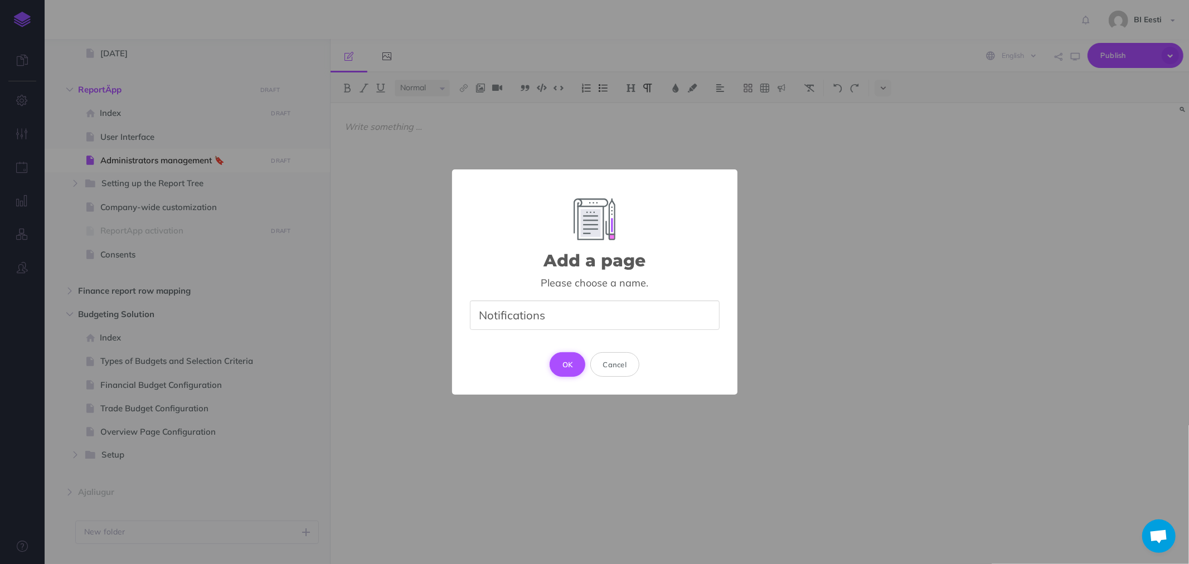
type input "Notifications"
click at [569, 366] on button "OK" at bounding box center [568, 364] width 36 height 25
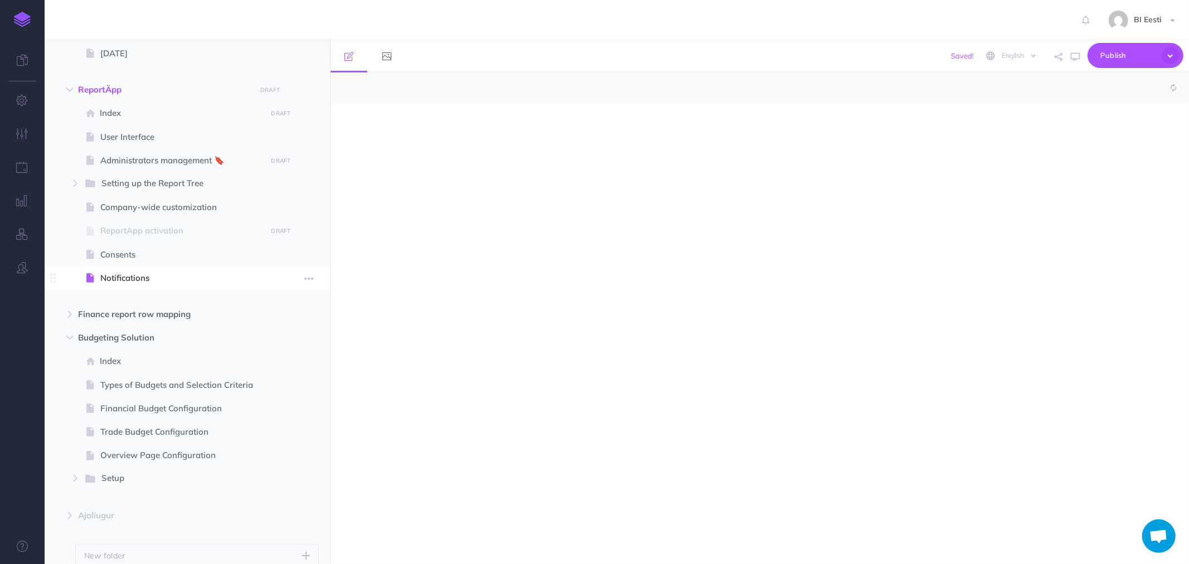
select select "null"
click at [313, 276] on icon "button" at bounding box center [308, 278] width 9 height 13
click at [259, 353] on link "Settings" at bounding box center [277, 353] width 84 height 18
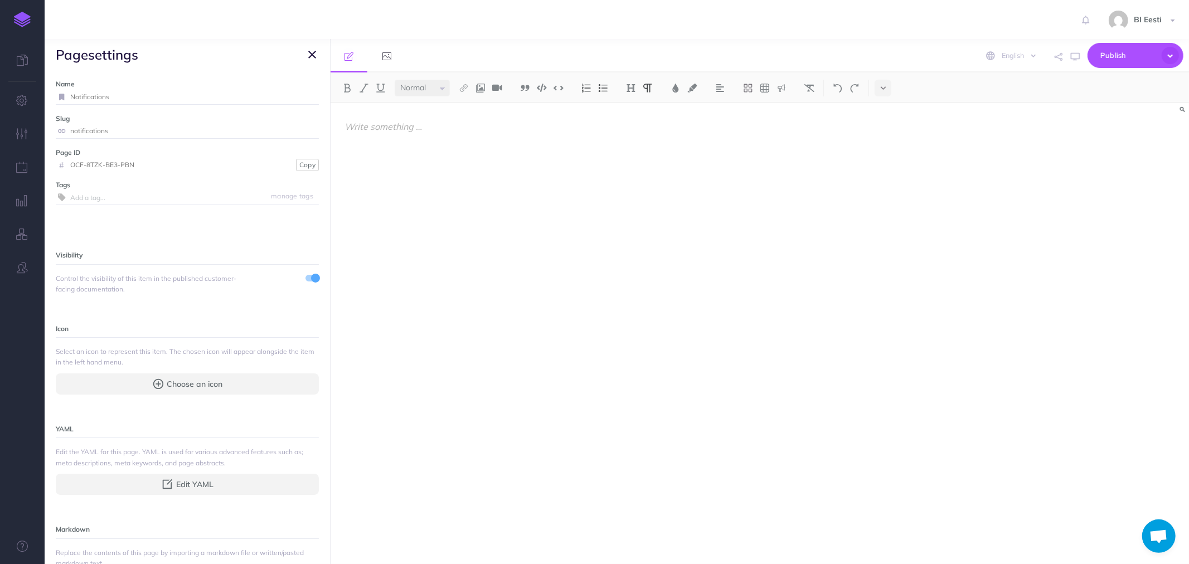
click at [142, 96] on input "Notifications" at bounding box center [194, 97] width 249 height 14
type input "Notifications 🔖"
click at [298, 99] on small "Save" at bounding box center [305, 97] width 14 height 8
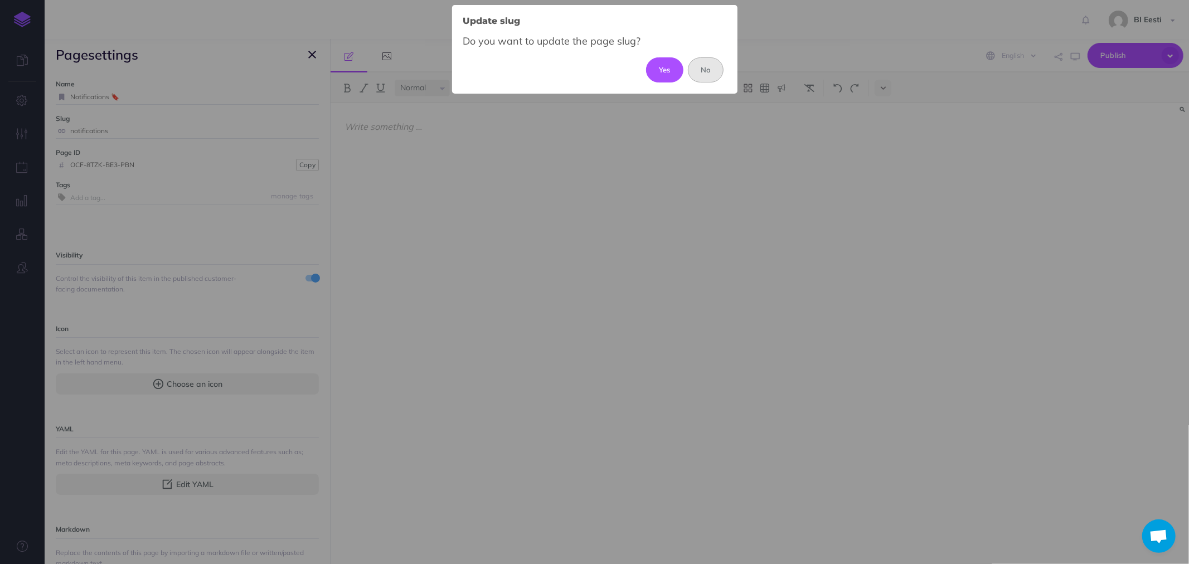
click at [706, 74] on button "No" at bounding box center [706, 69] width 36 height 25
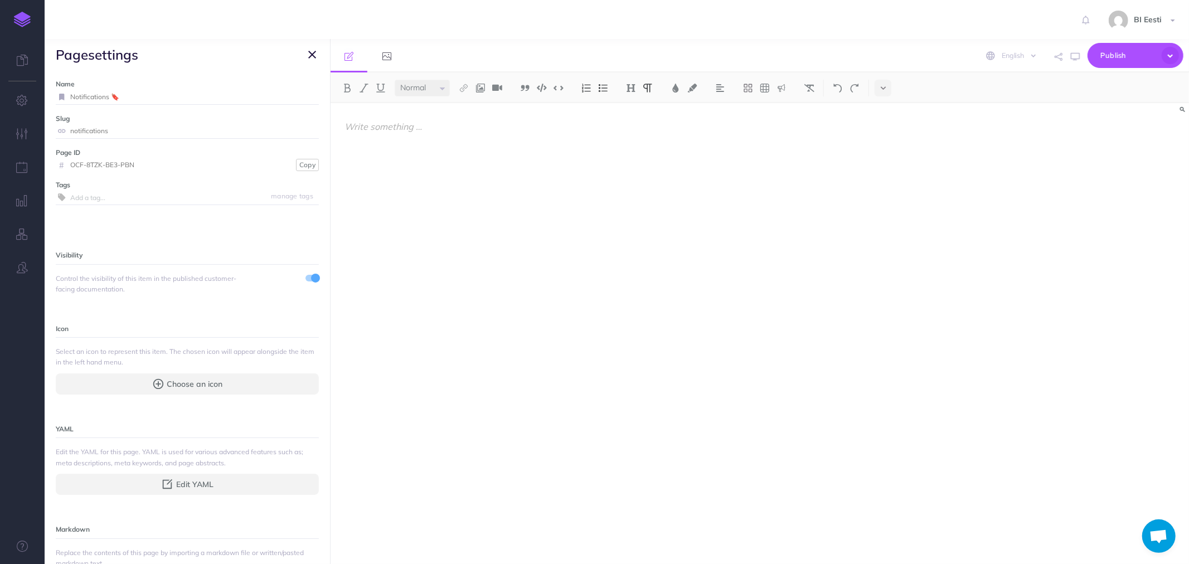
click at [314, 57] on icon "button" at bounding box center [312, 54] width 8 height 13
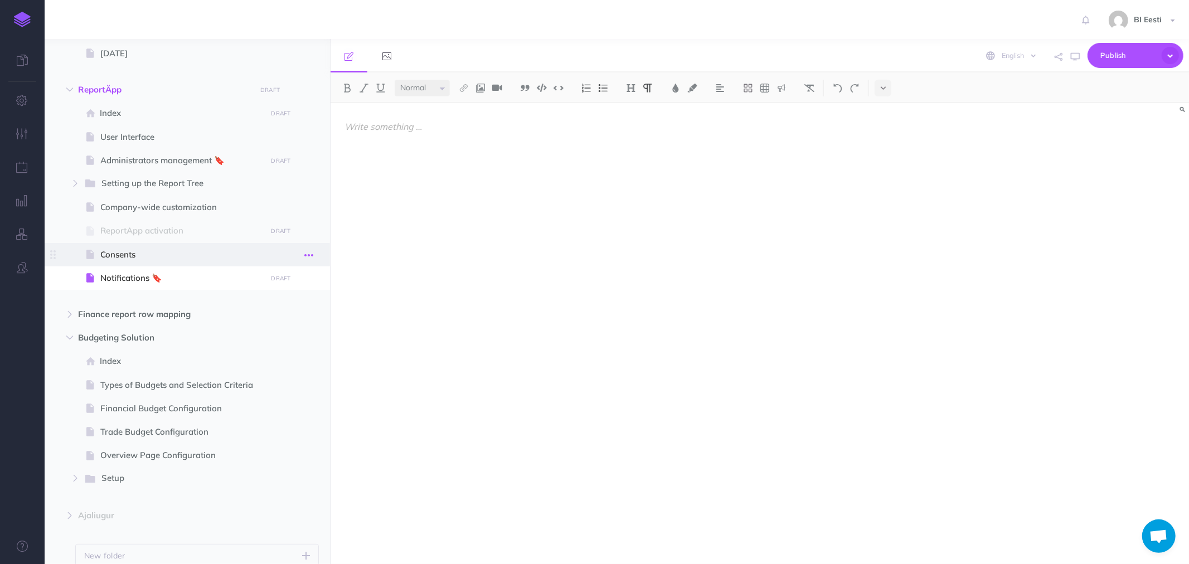
click at [308, 252] on icon "button" at bounding box center [308, 255] width 9 height 13
click at [271, 330] on link "Settings" at bounding box center [277, 329] width 84 height 18
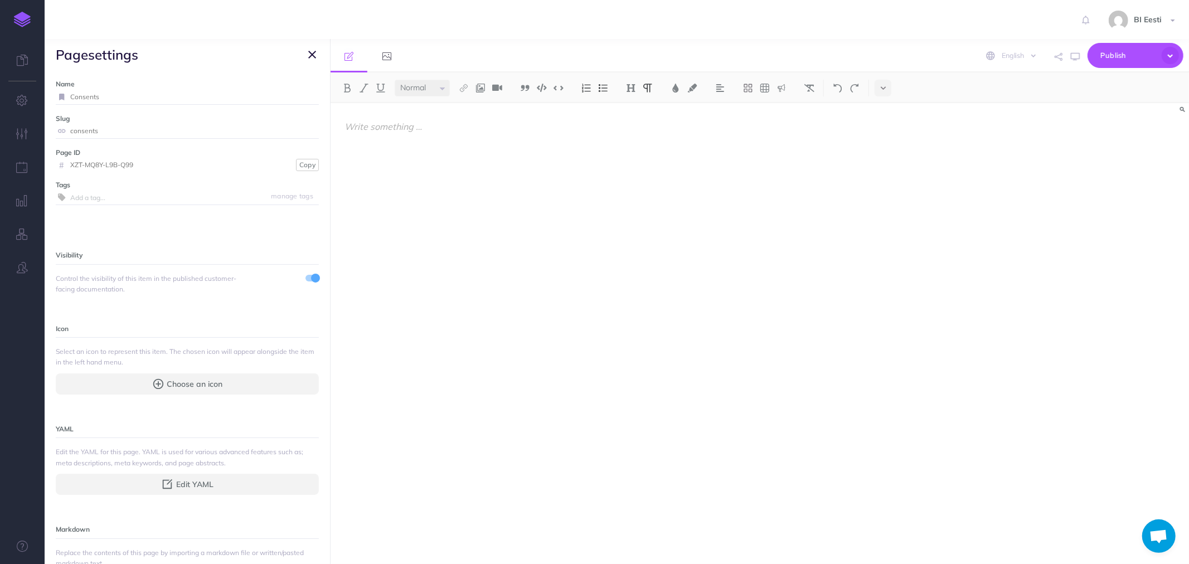
click at [137, 95] on input "Consents" at bounding box center [194, 97] width 249 height 14
type input "Consents 🔖"
click at [302, 97] on small "Save" at bounding box center [305, 97] width 14 height 8
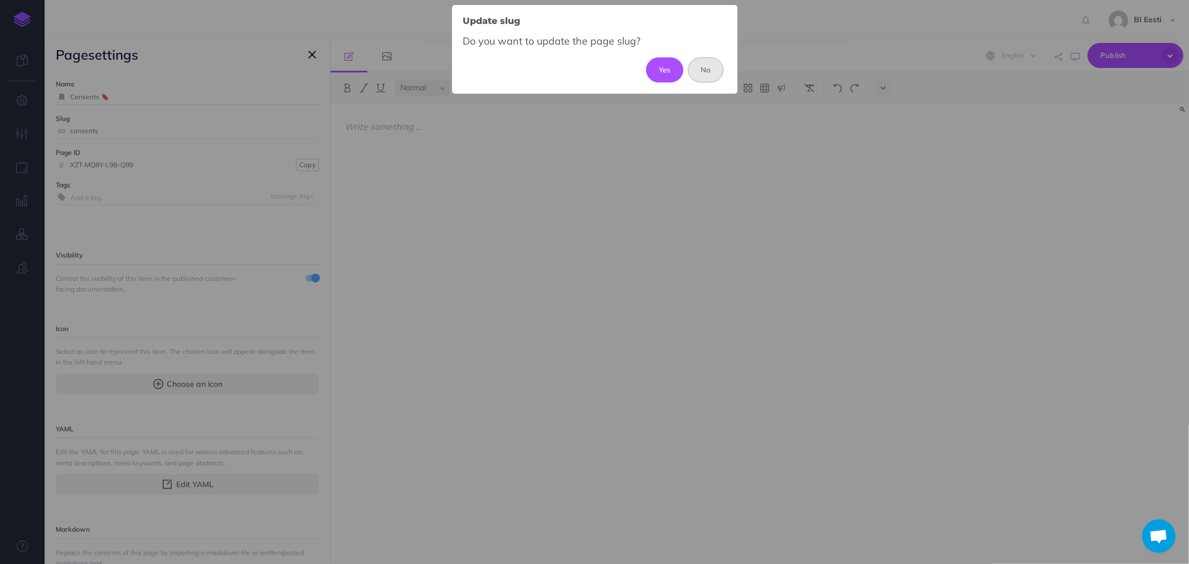
click at [708, 70] on button "No" at bounding box center [706, 69] width 36 height 25
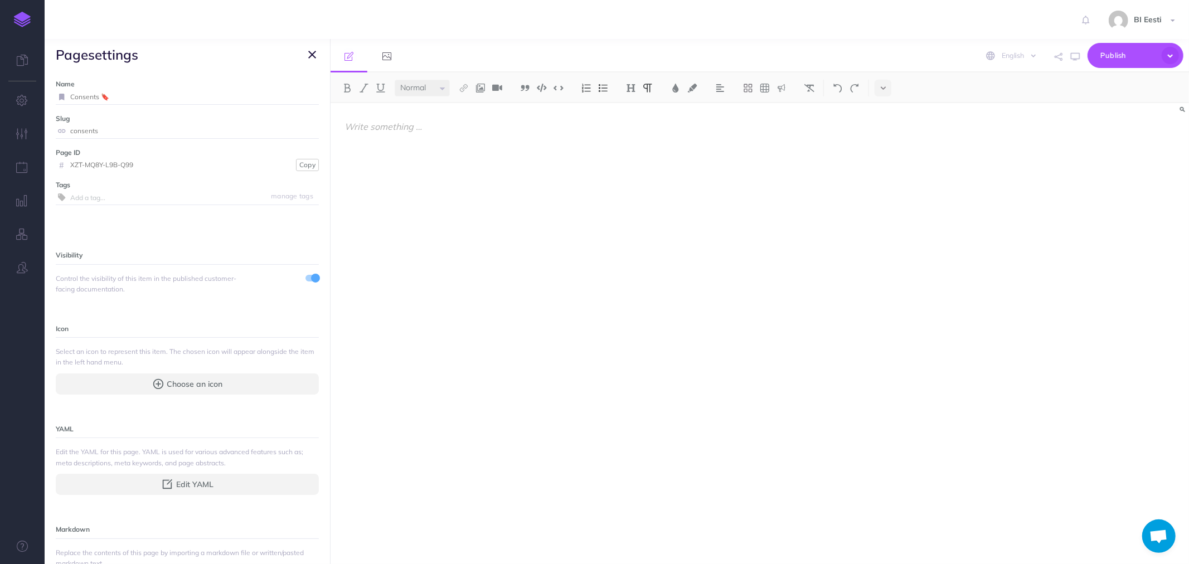
click at [316, 54] on button "button" at bounding box center [311, 54] width 13 height 13
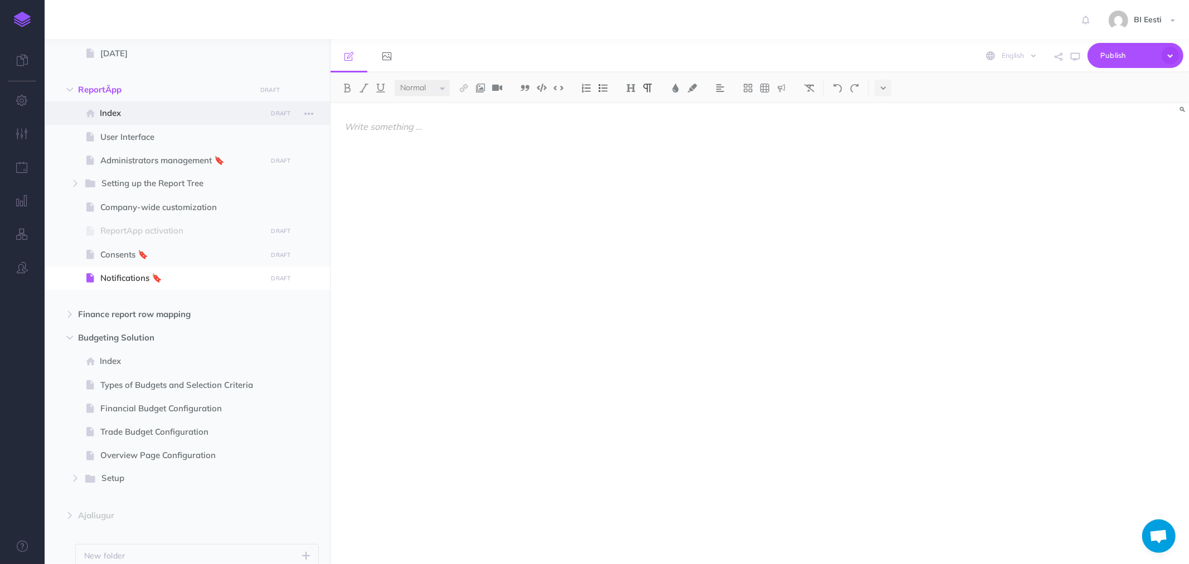
drag, startPoint x: 142, startPoint y: 115, endPoint x: 202, endPoint y: 122, distance: 60.0
click at [141, 115] on span "Index" at bounding box center [181, 112] width 163 height 13
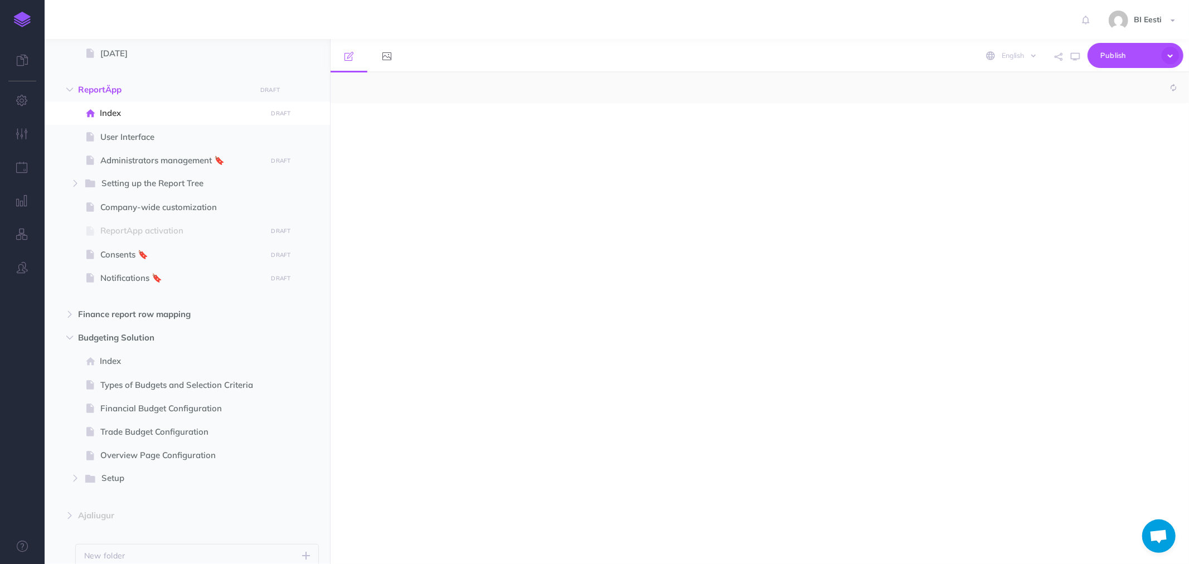
select select "null"
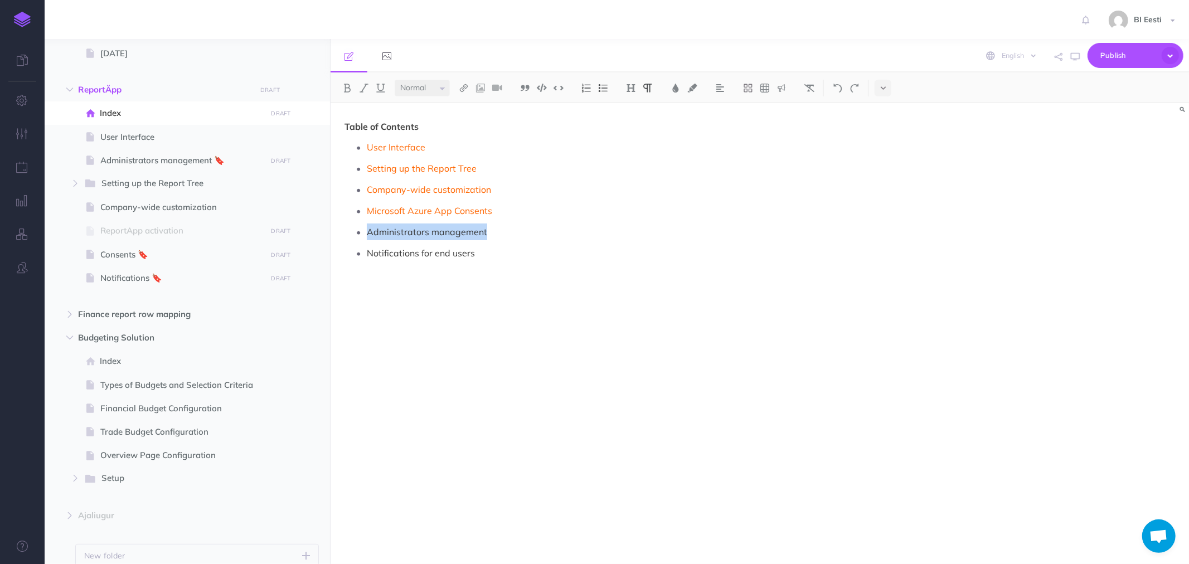
drag, startPoint x: 370, startPoint y: 231, endPoint x: 492, endPoint y: 232, distance: 122.6
click at [492, 232] on p "Administrators management" at bounding box center [642, 232] width 551 height 17
click at [466, 88] on img at bounding box center [464, 88] width 10 height 9
click at [465, 123] on icon at bounding box center [463, 124] width 9 height 8
select select
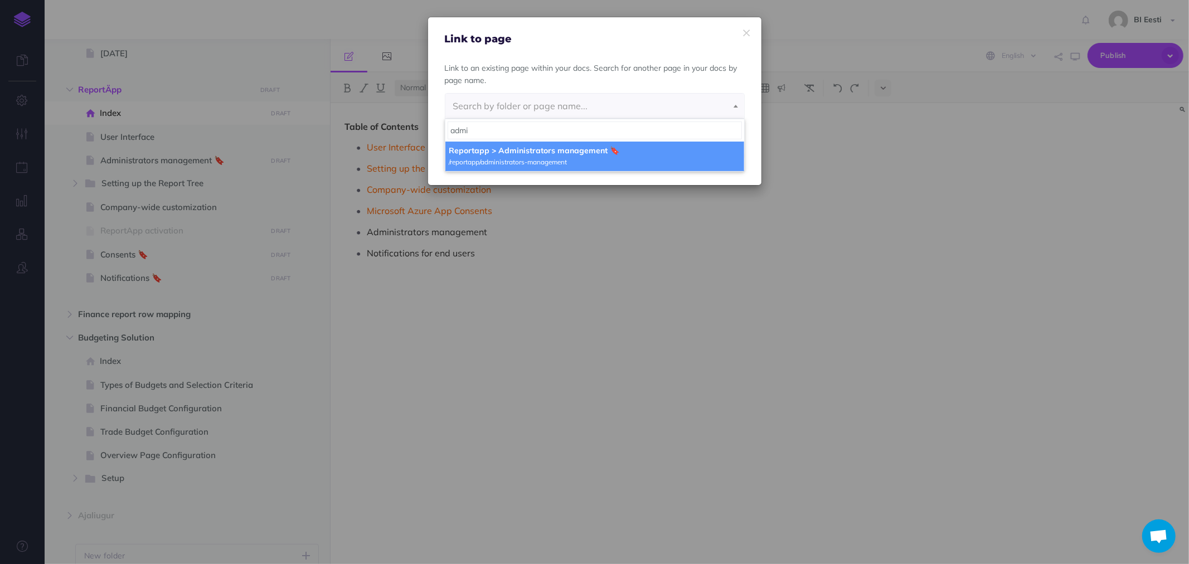
type input "admi"
select select "WI2-TN96-J32-E3G"
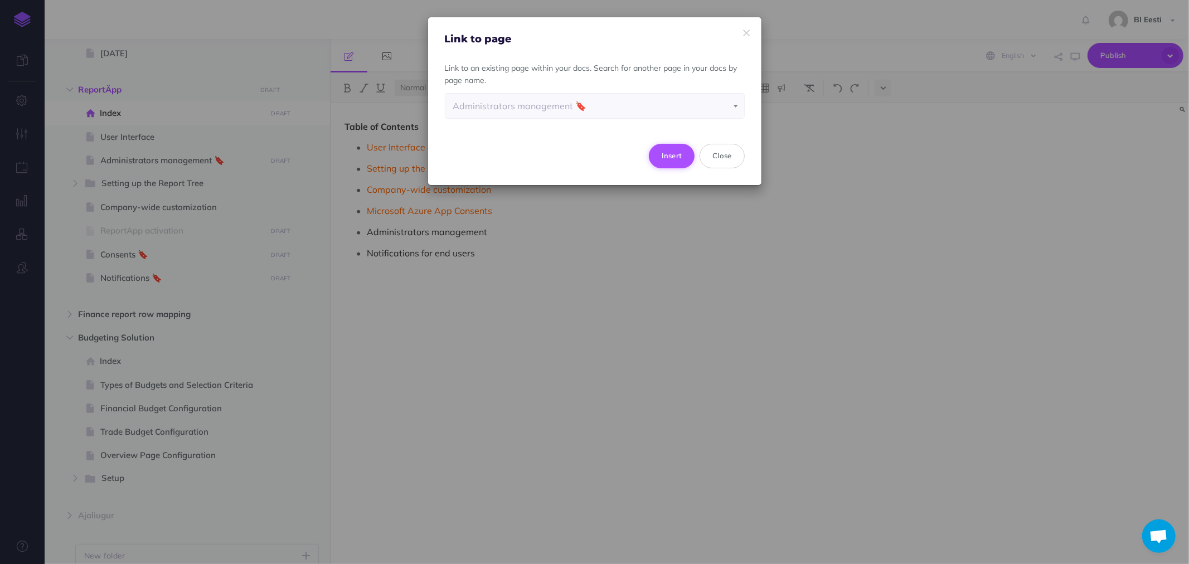
click at [678, 159] on button "Insert" at bounding box center [672, 156] width 46 height 25
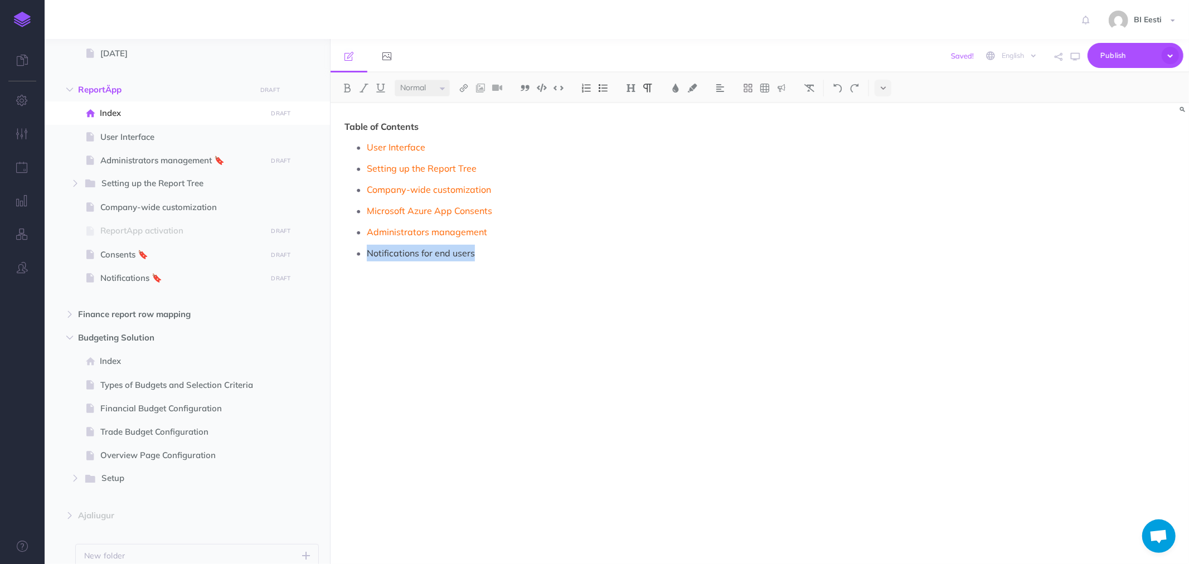
drag, startPoint x: 408, startPoint y: 252, endPoint x: 472, endPoint y: 252, distance: 64.1
click at [472, 252] on p "Notifications for end users" at bounding box center [642, 253] width 551 height 17
click at [424, 253] on p "Notifications for end users" at bounding box center [642, 253] width 551 height 17
drag, startPoint x: 472, startPoint y: 251, endPoint x: 366, endPoint y: 249, distance: 105.4
click at [367, 249] on li "Notifications to end users" at bounding box center [642, 253] width 551 height 17
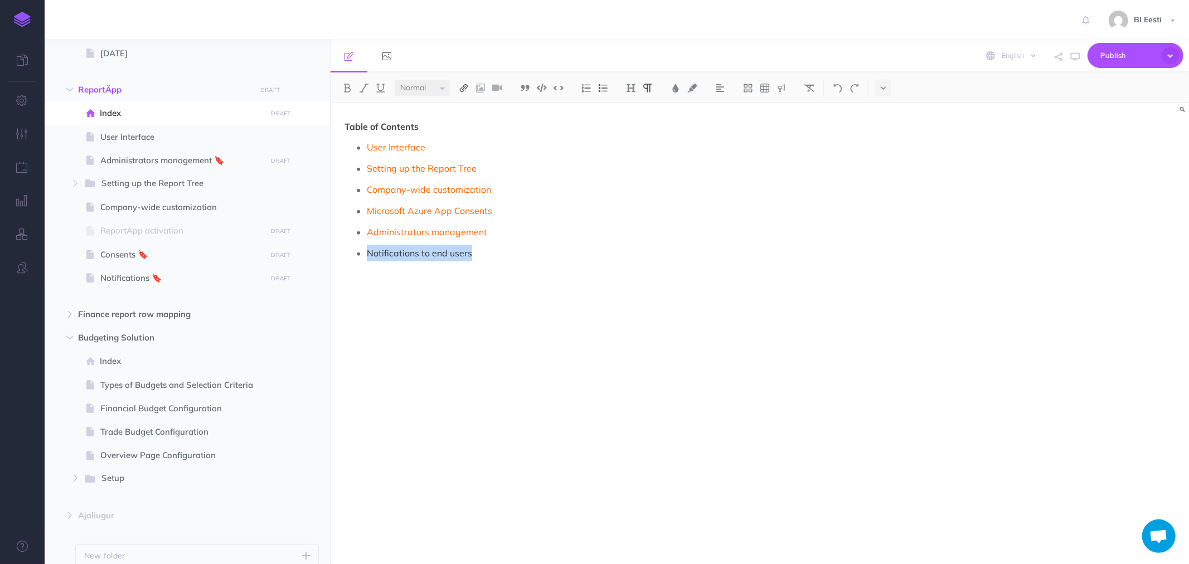
click at [468, 90] on img at bounding box center [464, 88] width 10 height 9
click at [467, 117] on button at bounding box center [463, 124] width 17 height 17
select select
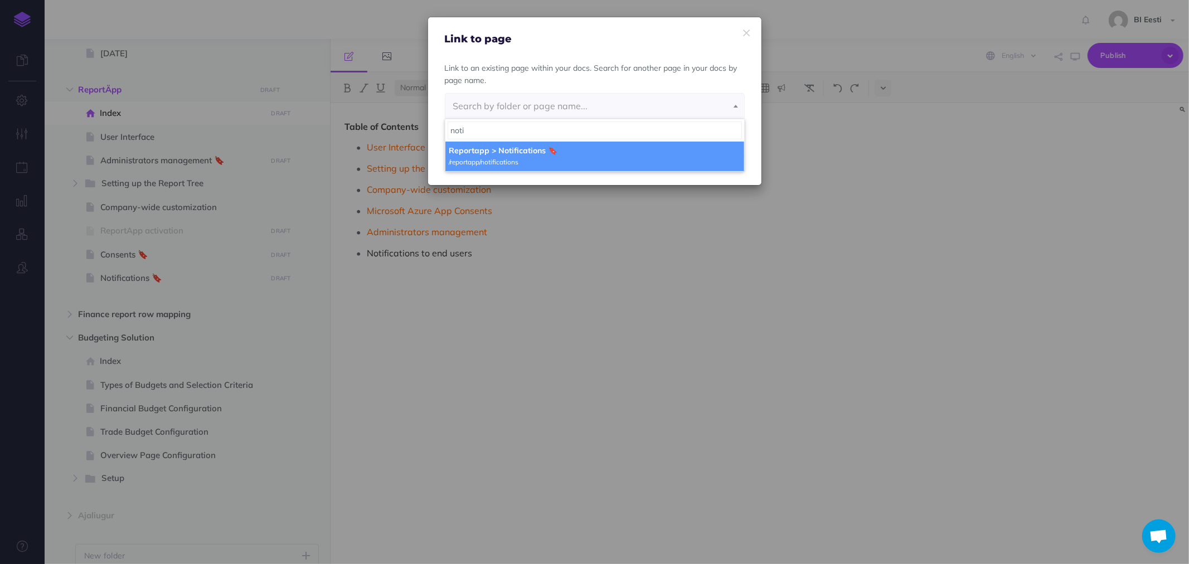
type input "noti"
select select "OCF-8TZK-BE3-PBN"
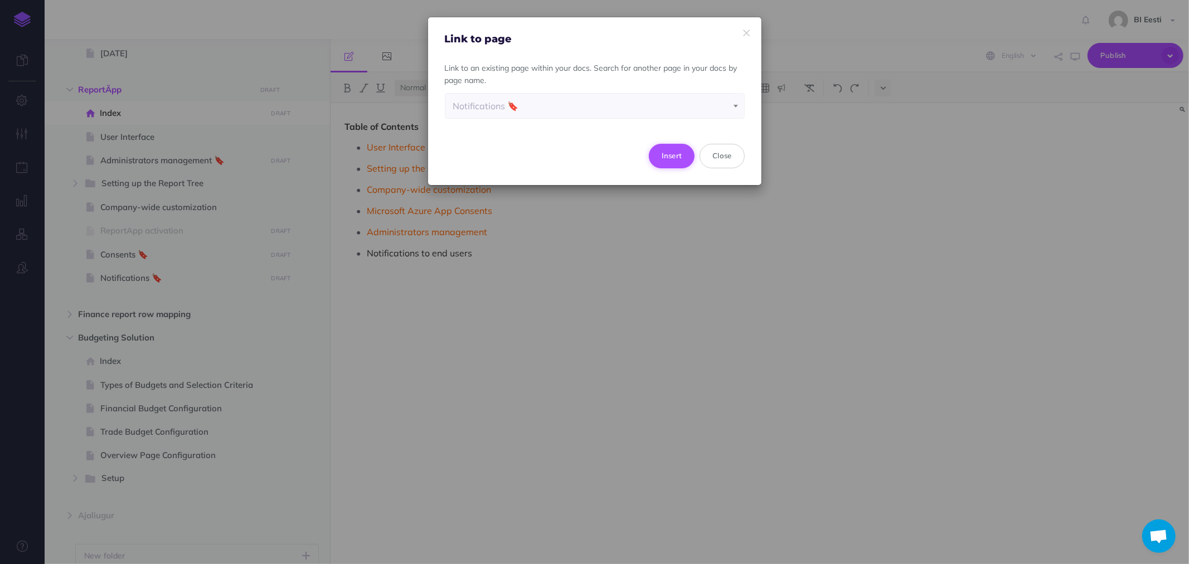
click at [676, 154] on button "Insert" at bounding box center [672, 156] width 46 height 25
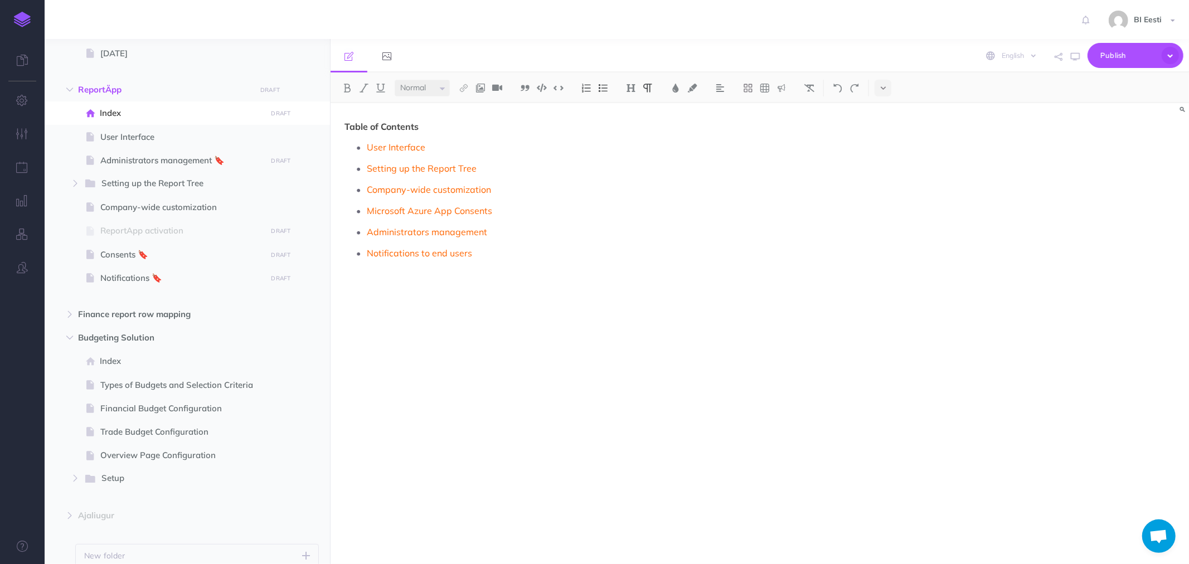
click at [536, 302] on div "Table of Contents User Interface Setting up the Report Tree Company-wide custom…" at bounding box center [631, 328] width 601 height 450
click at [130, 161] on span "Administrators management 🔖" at bounding box center [181, 160] width 163 height 13
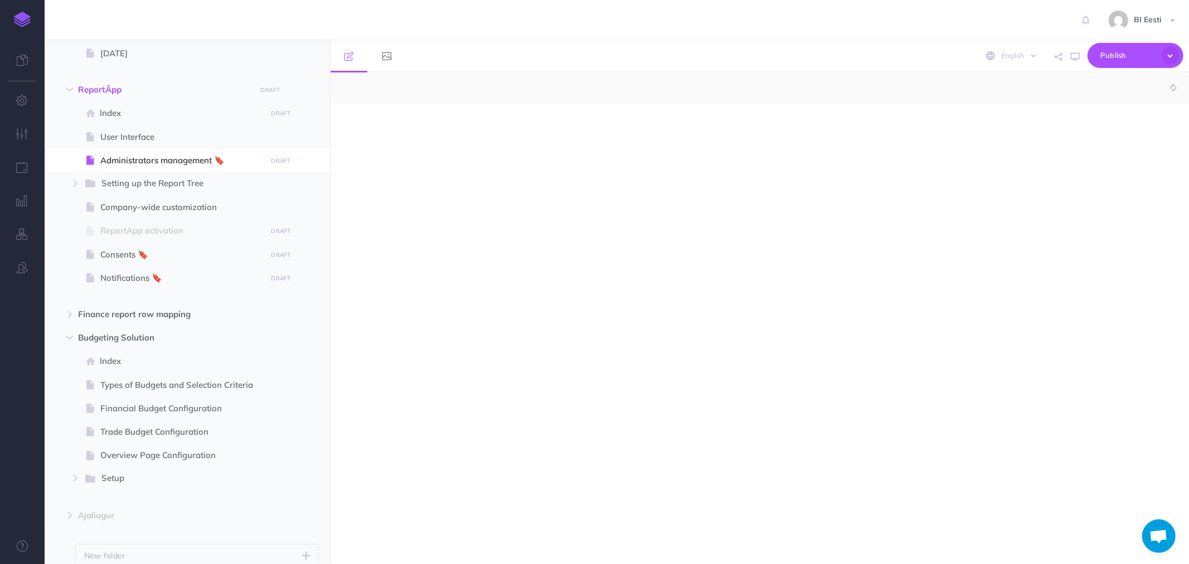
select select "null"
click at [404, 130] on p at bounding box center [630, 126] width 573 height 13
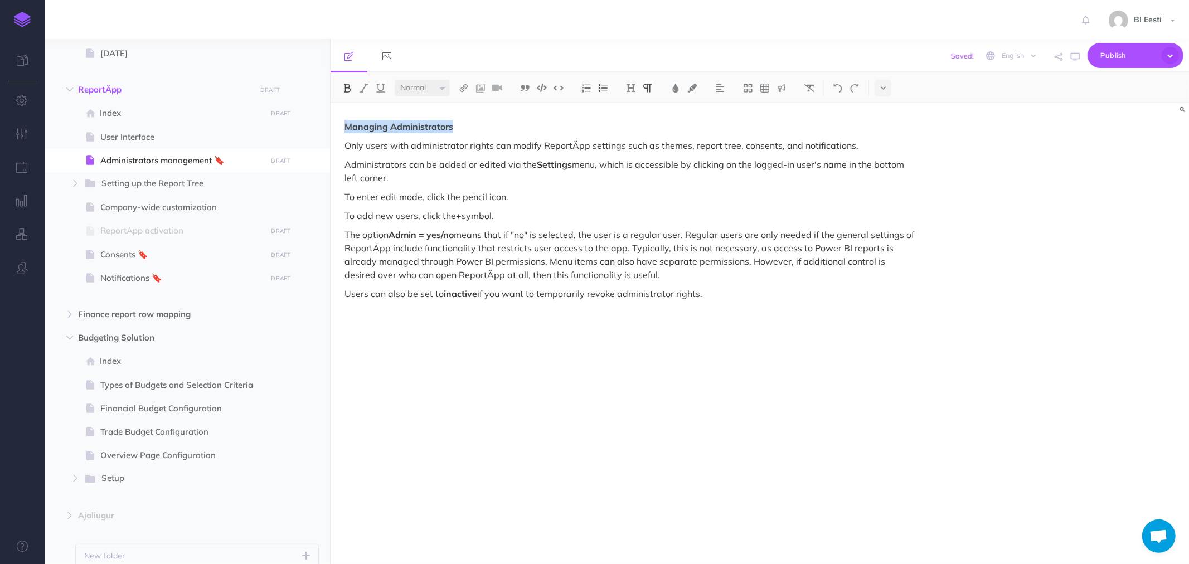
drag, startPoint x: 458, startPoint y: 124, endPoint x: 335, endPoint y: 123, distance: 122.6
click at [335, 123] on div "Managing Administrators Only users with administrator rights can modify ReportÄ…" at bounding box center [631, 328] width 601 height 450
click at [635, 88] on img at bounding box center [631, 88] width 10 height 9
click at [633, 121] on button "H2" at bounding box center [631, 124] width 17 height 17
click at [480, 158] on div "Managing Administrators Only users with administrator rights can modify ReportÄ…" at bounding box center [631, 328] width 601 height 450
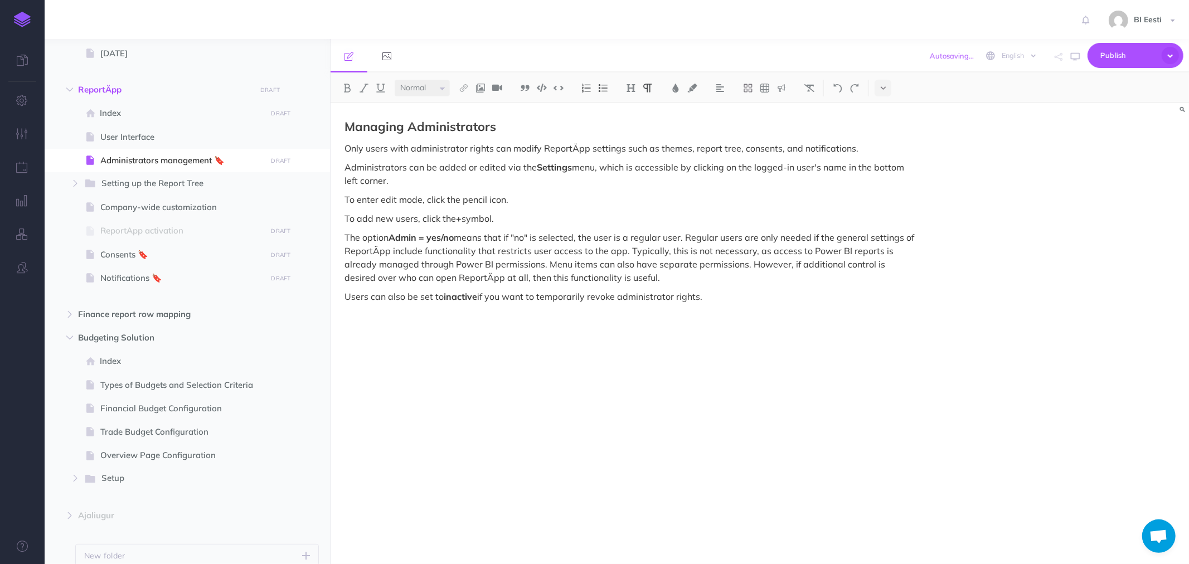
click at [448, 123] on strong "Managing Administrators" at bounding box center [420, 127] width 152 height 16
drag, startPoint x: 436, startPoint y: 127, endPoint x: 326, endPoint y: 127, distance: 109.8
click at [326, 127] on div "Admin User Collapse all Expand all Expand to root folders https://admin-juhend.…" at bounding box center [617, 301] width 1144 height 525
click at [677, 87] on img at bounding box center [676, 88] width 10 height 9
click at [682, 132] on span at bounding box center [682, 130] width 20 height 20
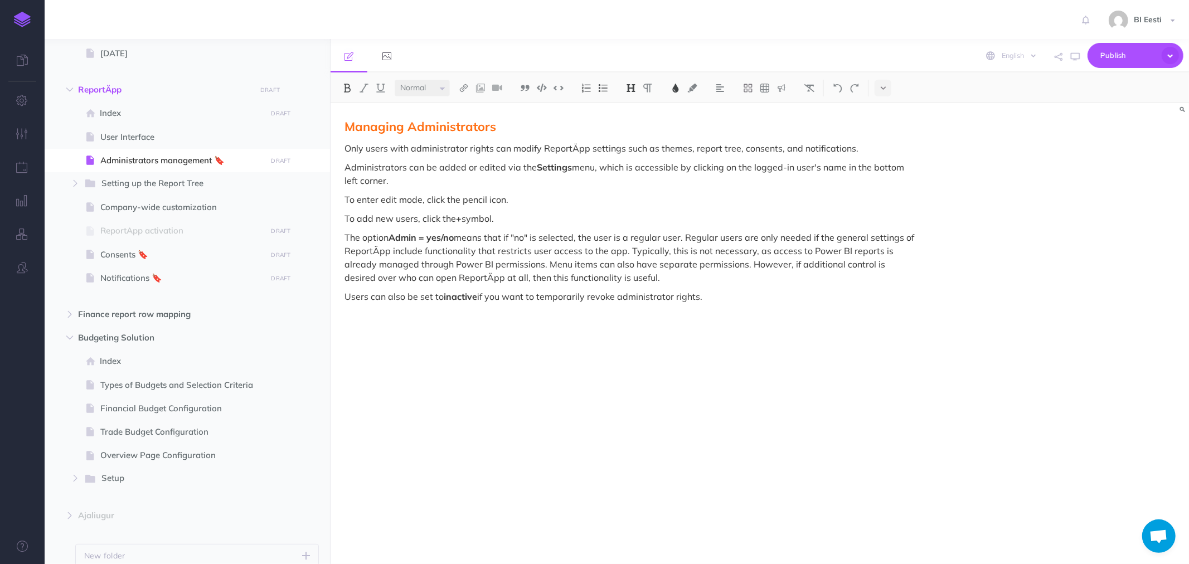
click at [430, 148] on p "Only users with administrator rights can modify ReportÄpp settings such as them…" at bounding box center [630, 148] width 573 height 13
click at [668, 149] on p "Only users with administrator rights can modify ReportÄpp settings such as them…" at bounding box center [630, 148] width 573 height 13
click at [464, 89] on img at bounding box center [464, 88] width 10 height 9
click at [468, 122] on icon at bounding box center [463, 124] width 9 height 8
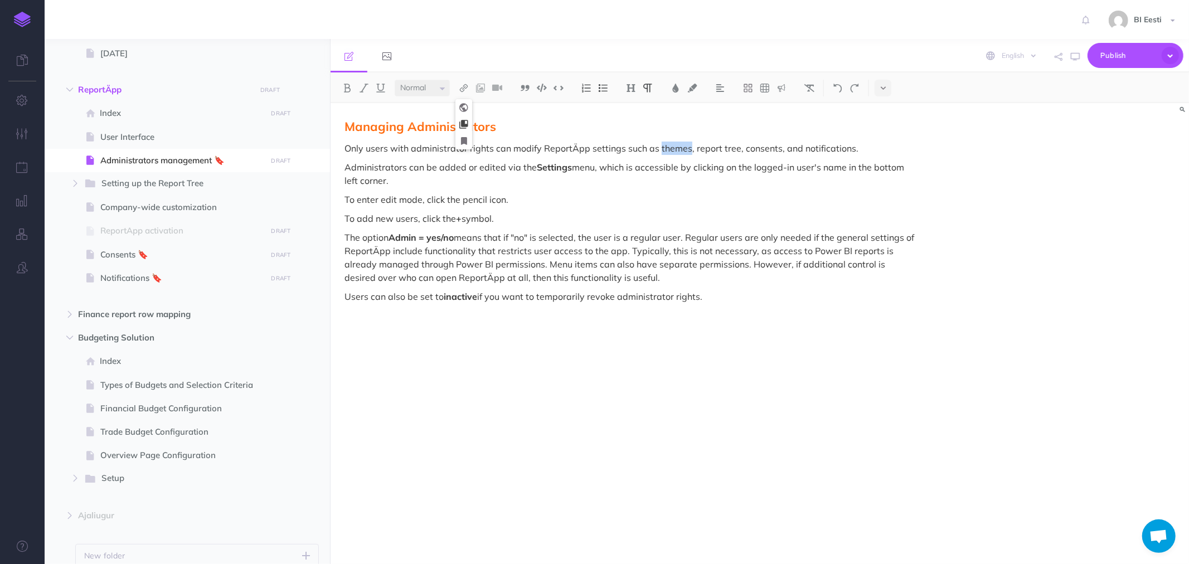
select select
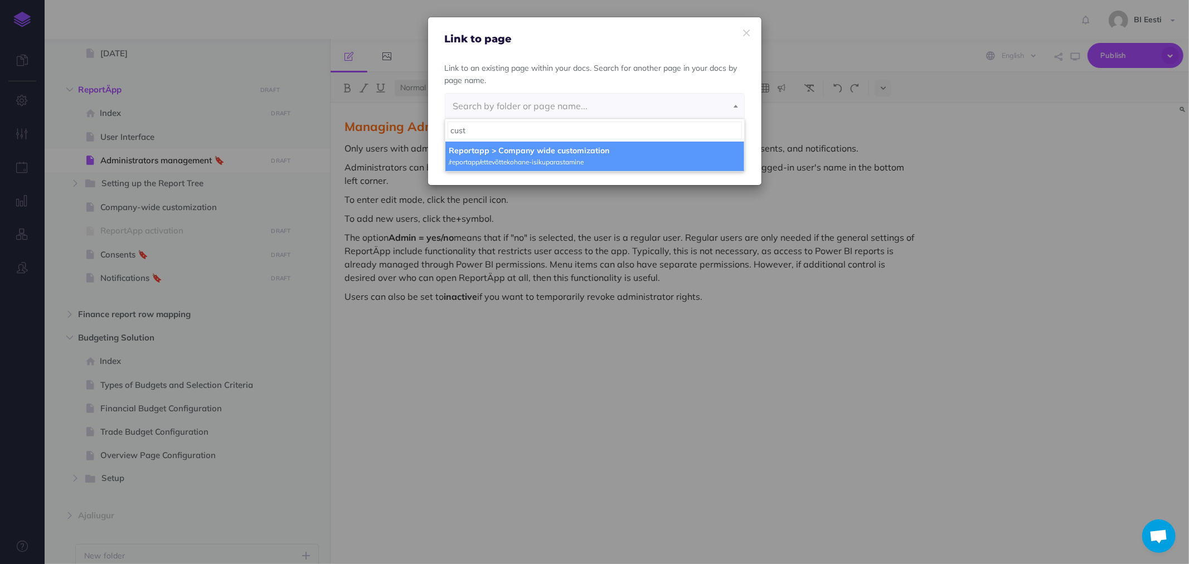
type input "cust"
select select "C3Y-BIQ1-IB8-MFY"
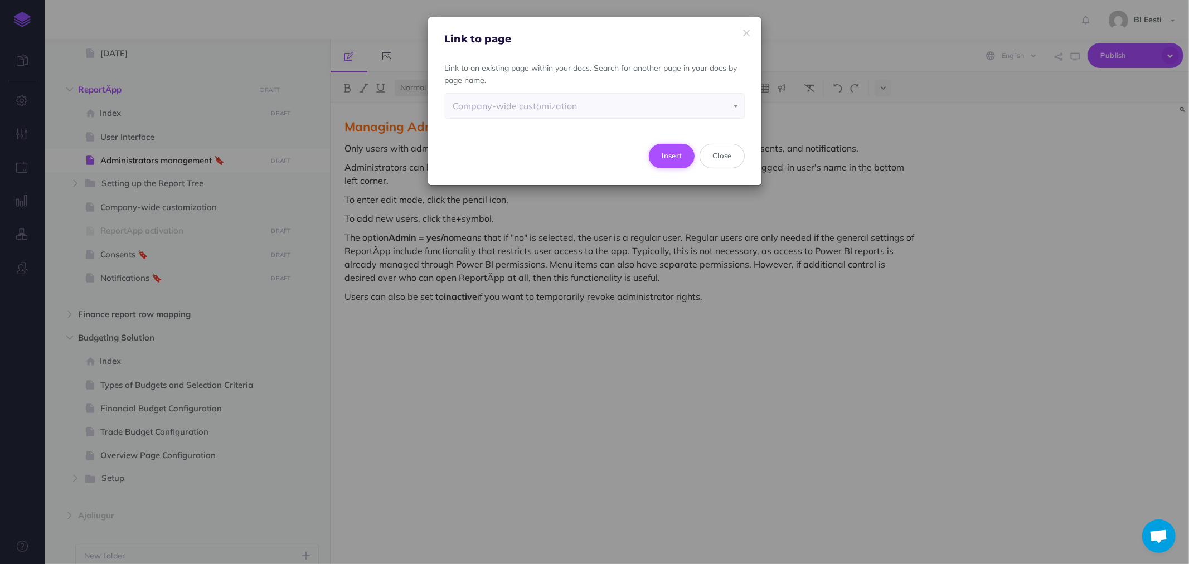
click at [681, 149] on button "Insert" at bounding box center [672, 156] width 46 height 25
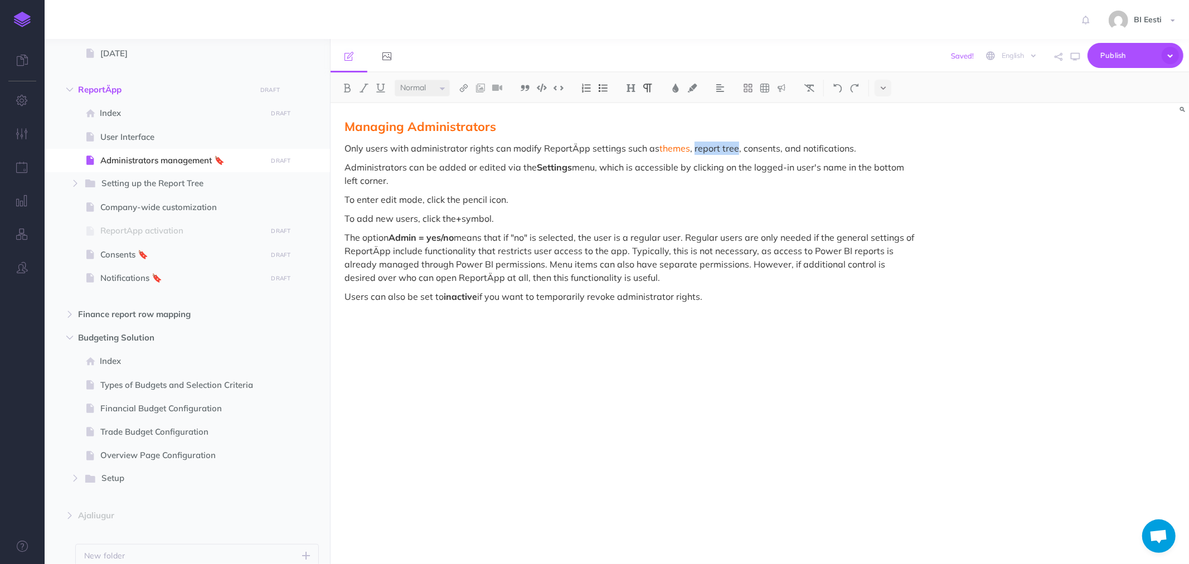
drag, startPoint x: 693, startPoint y: 147, endPoint x: 735, endPoint y: 145, distance: 41.3
click at [735, 145] on p "Only users with administrator rights can modify ReportÄpp settings such as them…" at bounding box center [630, 148] width 573 height 13
click at [463, 90] on img at bounding box center [464, 88] width 10 height 9
click at [468, 124] on icon at bounding box center [463, 124] width 9 height 8
select select
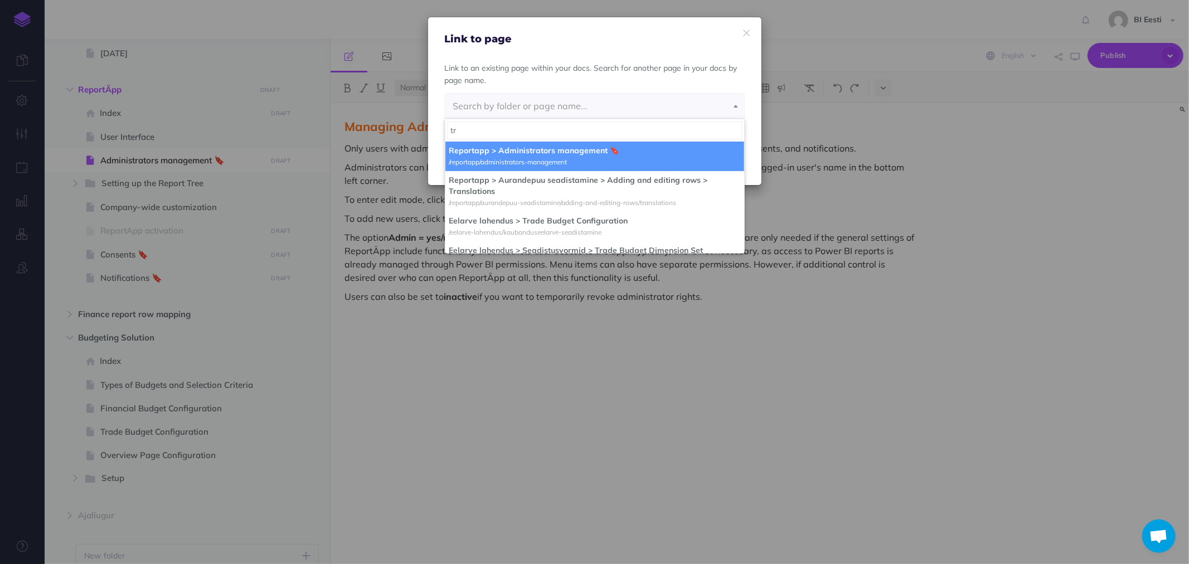
type input "t"
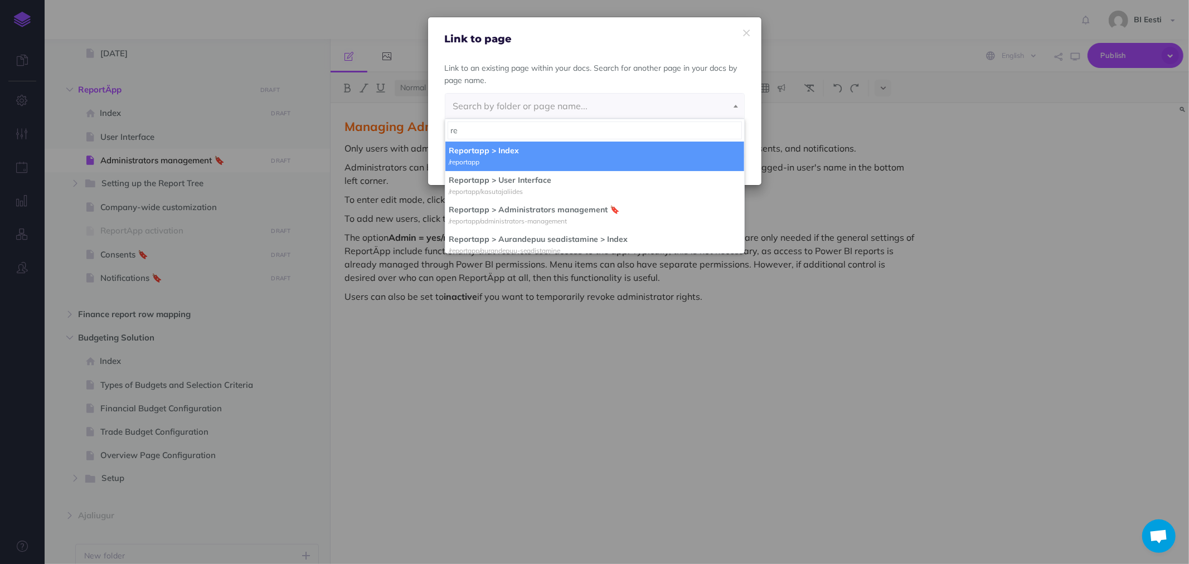
type input "r"
type input "s"
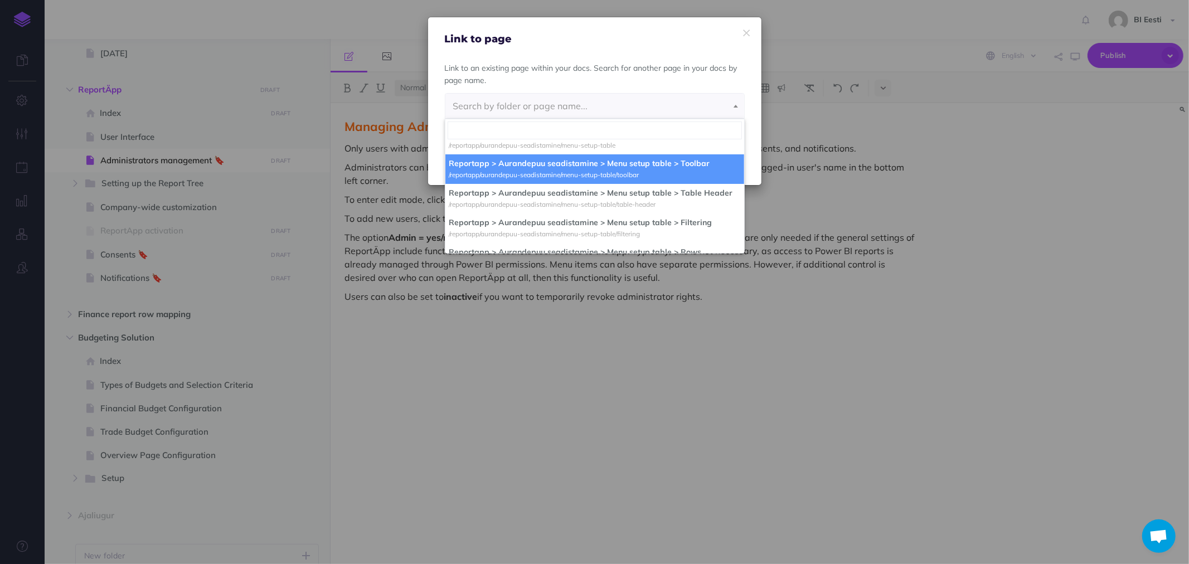
scroll to position [309, 0]
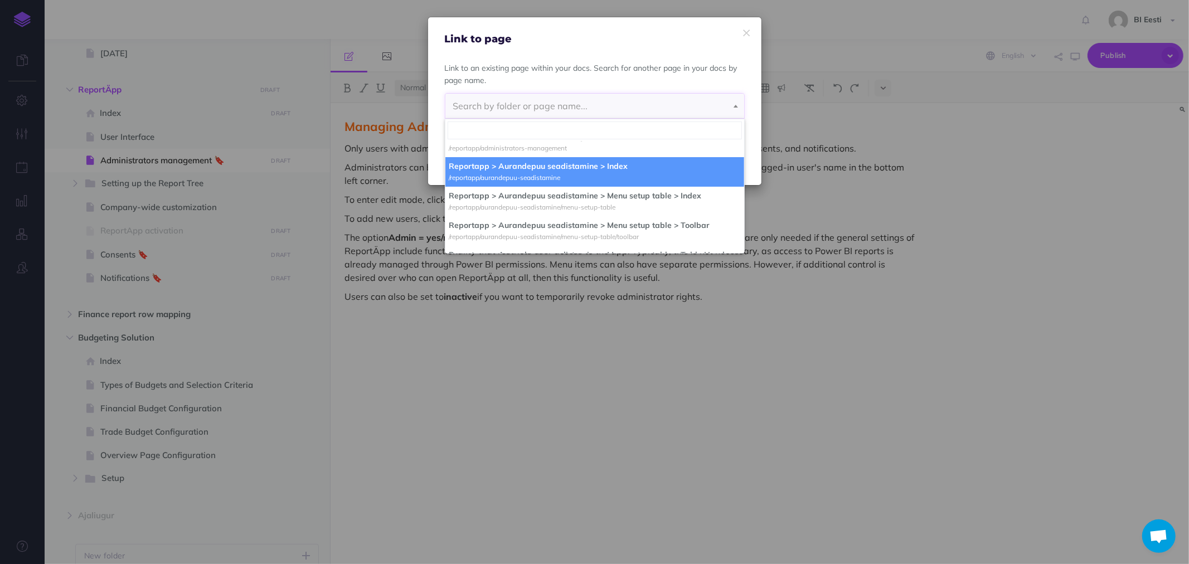
select select "4TO-X4Q6-DBG-WMM"
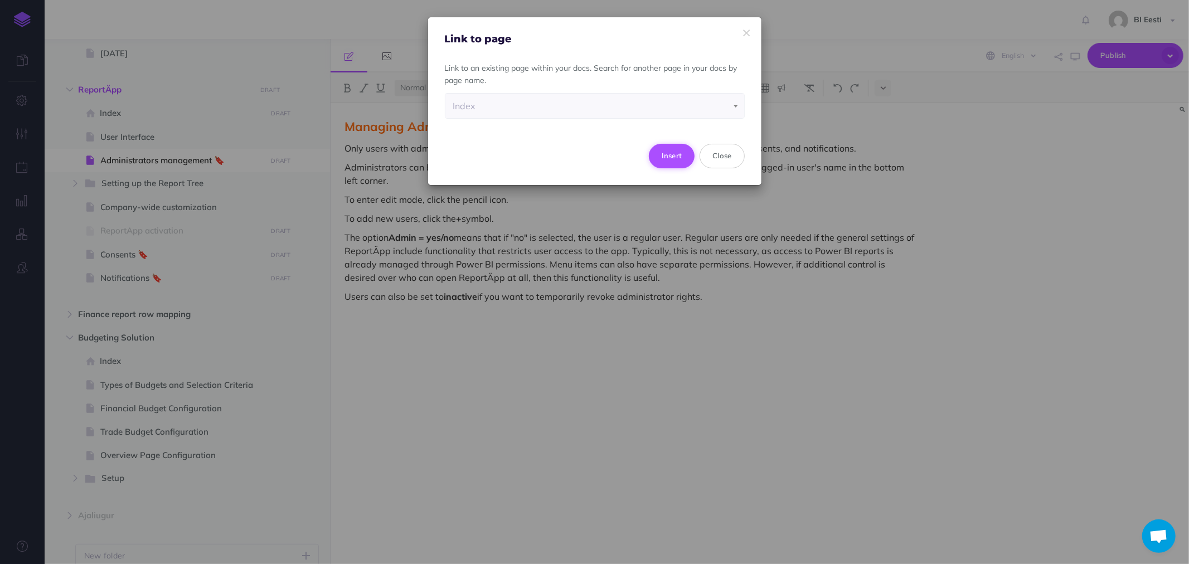
click at [664, 151] on button "Insert" at bounding box center [672, 156] width 46 height 25
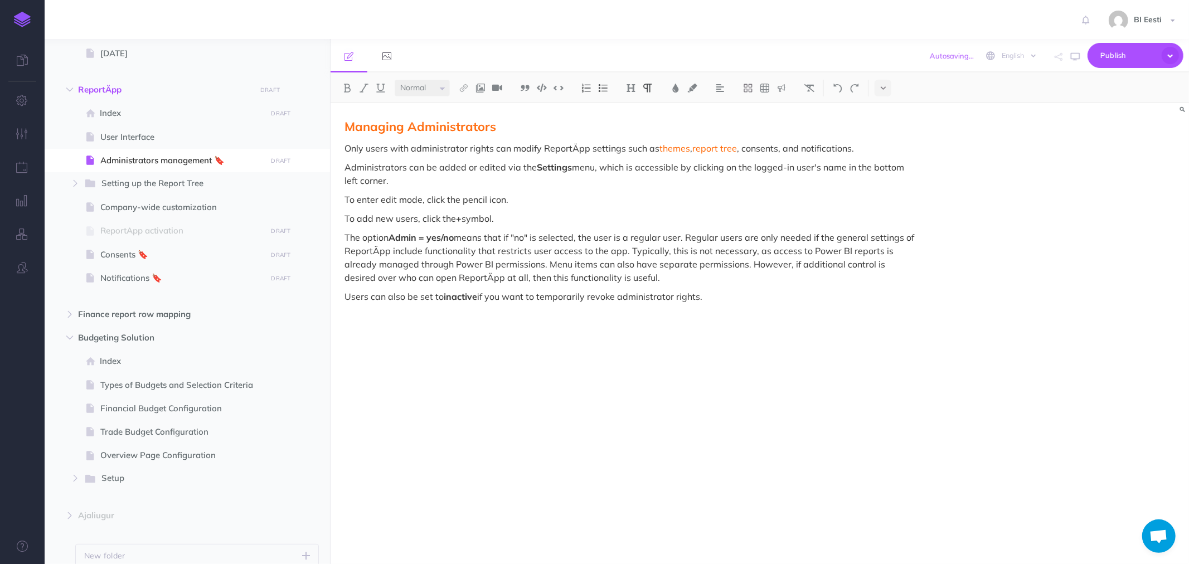
click at [754, 146] on p "Only users with administrator rights can modify ReportÄpp settings such as them…" at bounding box center [630, 148] width 573 height 13
click at [467, 88] on img at bounding box center [464, 88] width 10 height 9
click at [465, 120] on icon at bounding box center [463, 124] width 9 height 8
select select
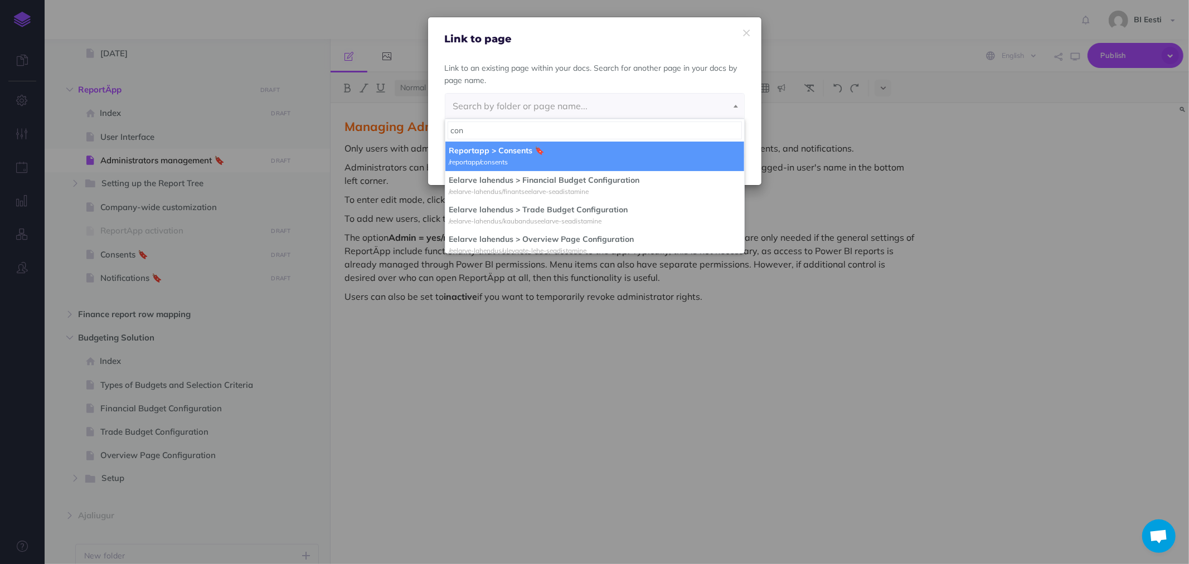
type input "con"
select select "XZT-MQ8Y-L9B-Q99"
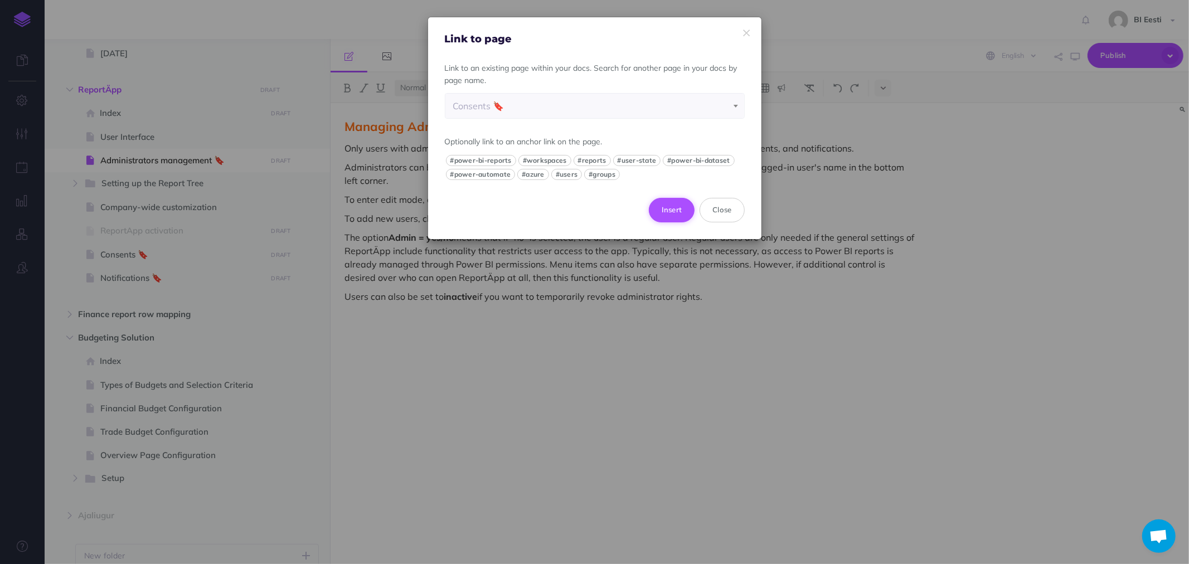
click at [655, 207] on button "Insert" at bounding box center [672, 210] width 46 height 25
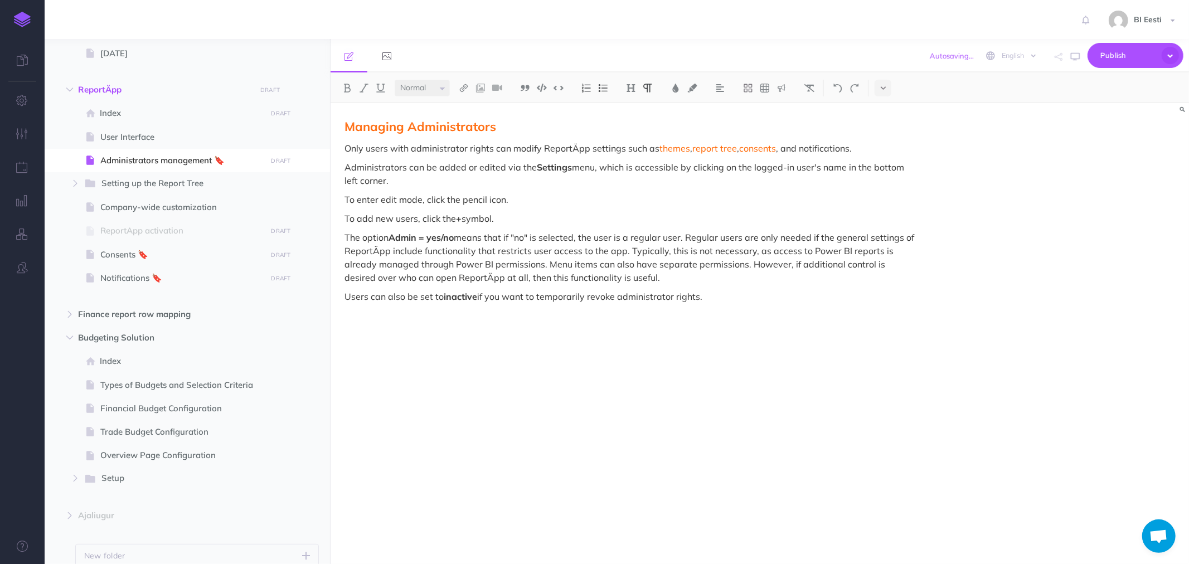
click at [822, 147] on p "Only users with administrator rights can modify ReportÄpp settings such as them…" at bounding box center [630, 148] width 573 height 13
click at [462, 85] on img at bounding box center [464, 88] width 10 height 9
click at [464, 120] on icon at bounding box center [463, 124] width 9 height 8
select select
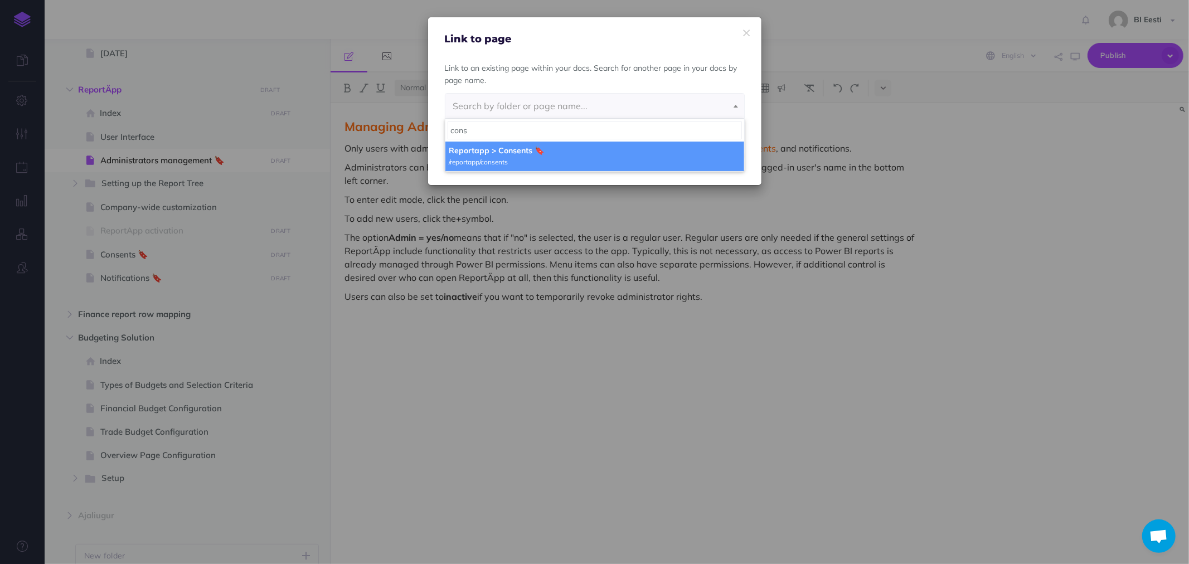
type input "cons"
select select "XZT-MQ8Y-L9B-Q99"
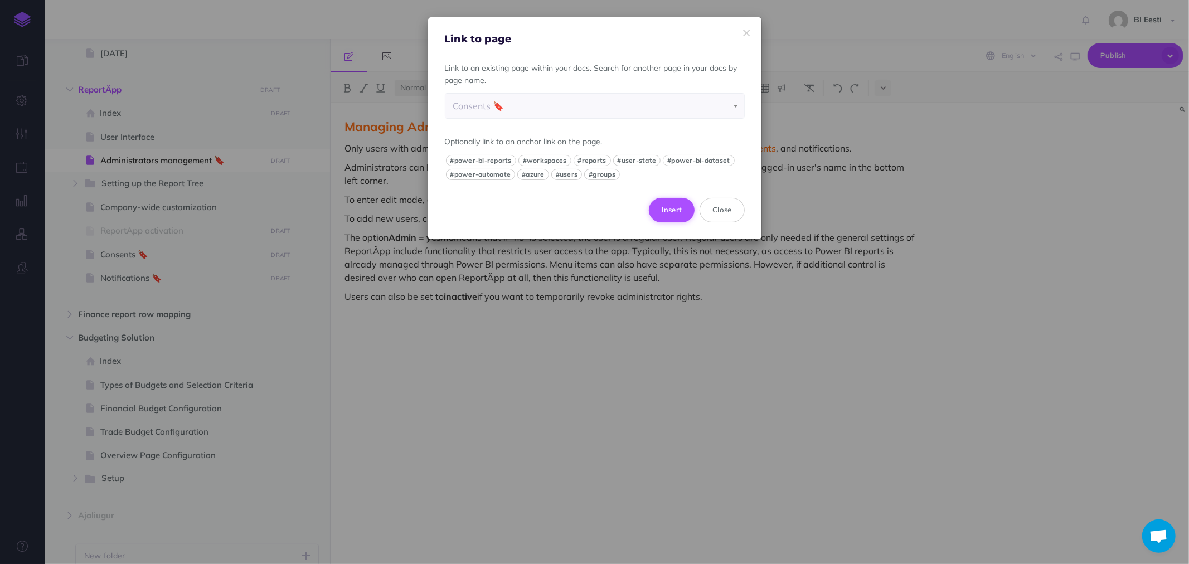
click at [683, 210] on button "Insert" at bounding box center [672, 210] width 46 height 25
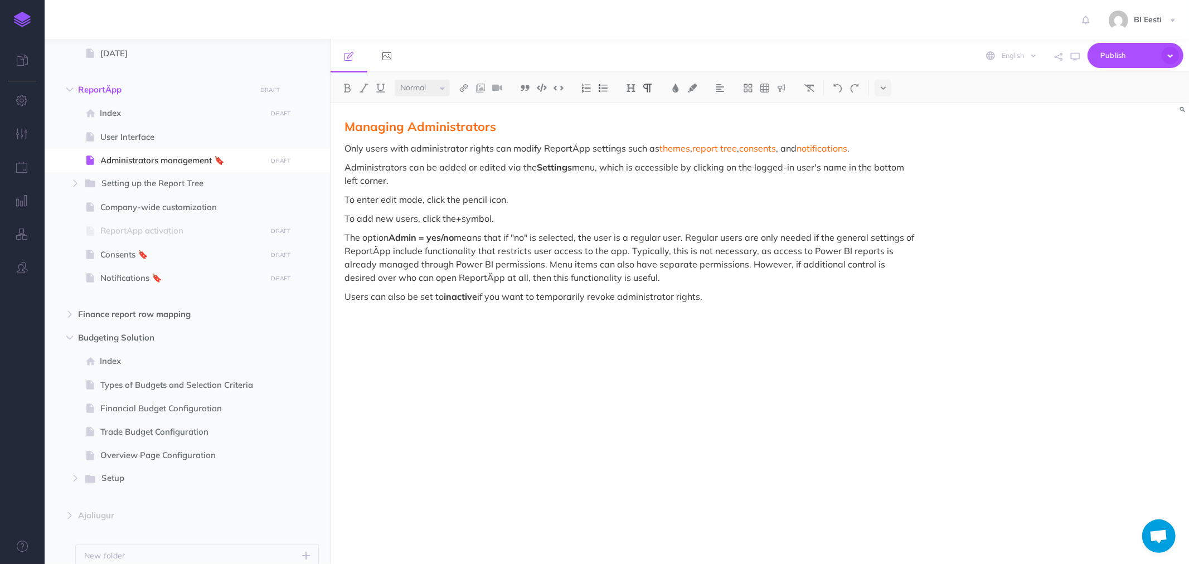
click at [358, 316] on div "Managing Administrators Only users with administrator rights can modify ReportÄ…" at bounding box center [631, 328] width 601 height 450
click at [732, 293] on p "Users can also be set to inactive if you want to temporarily revoke administrat…" at bounding box center [630, 296] width 573 height 13
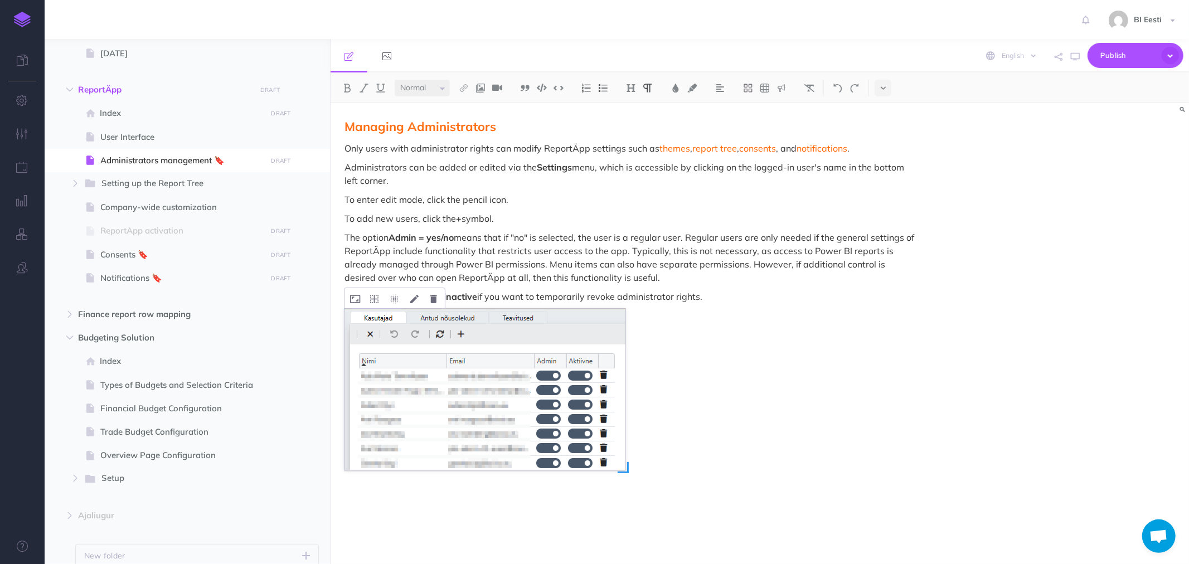
click at [488, 354] on img at bounding box center [484, 389] width 281 height 161
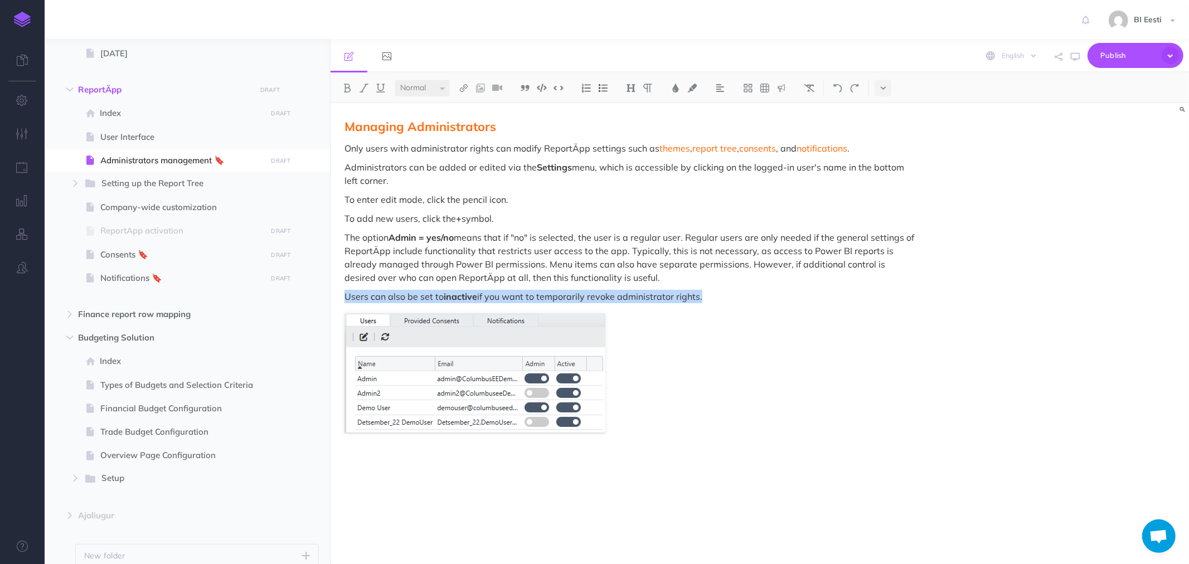
click at [1027, 339] on div "Managing Administrators Only users with administrator rights can modify ReportÄ…" at bounding box center [760, 333] width 858 height 461
click at [1132, 55] on span "Publish" at bounding box center [1128, 55] width 56 height 17
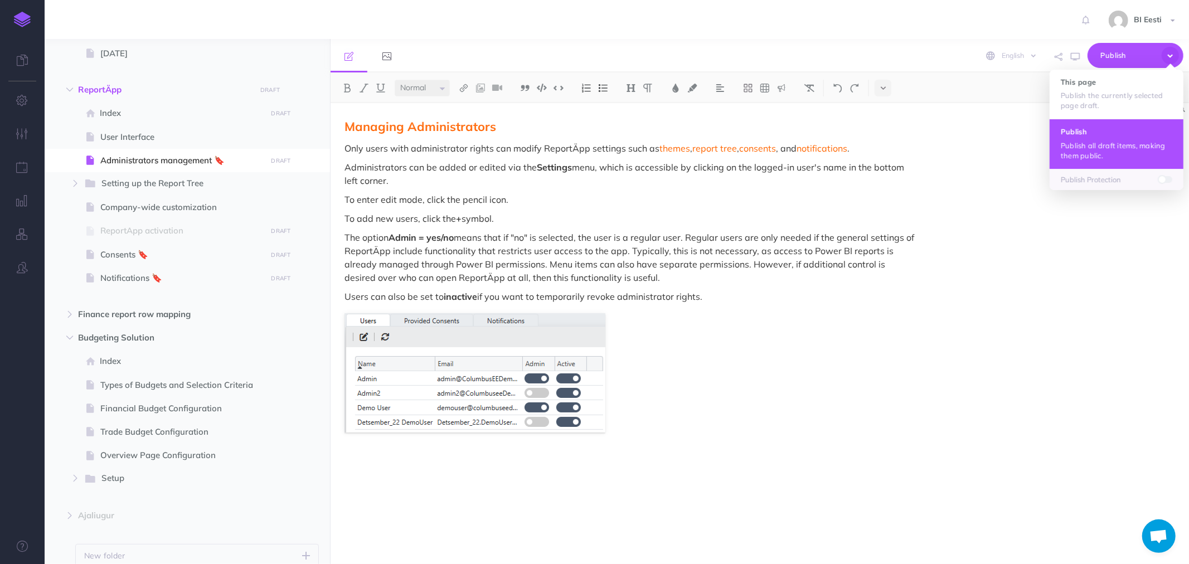
click at [1082, 135] on h4 "Publish" at bounding box center [1116, 132] width 111 height 8
